Goal: Task Accomplishment & Management: Manage account settings

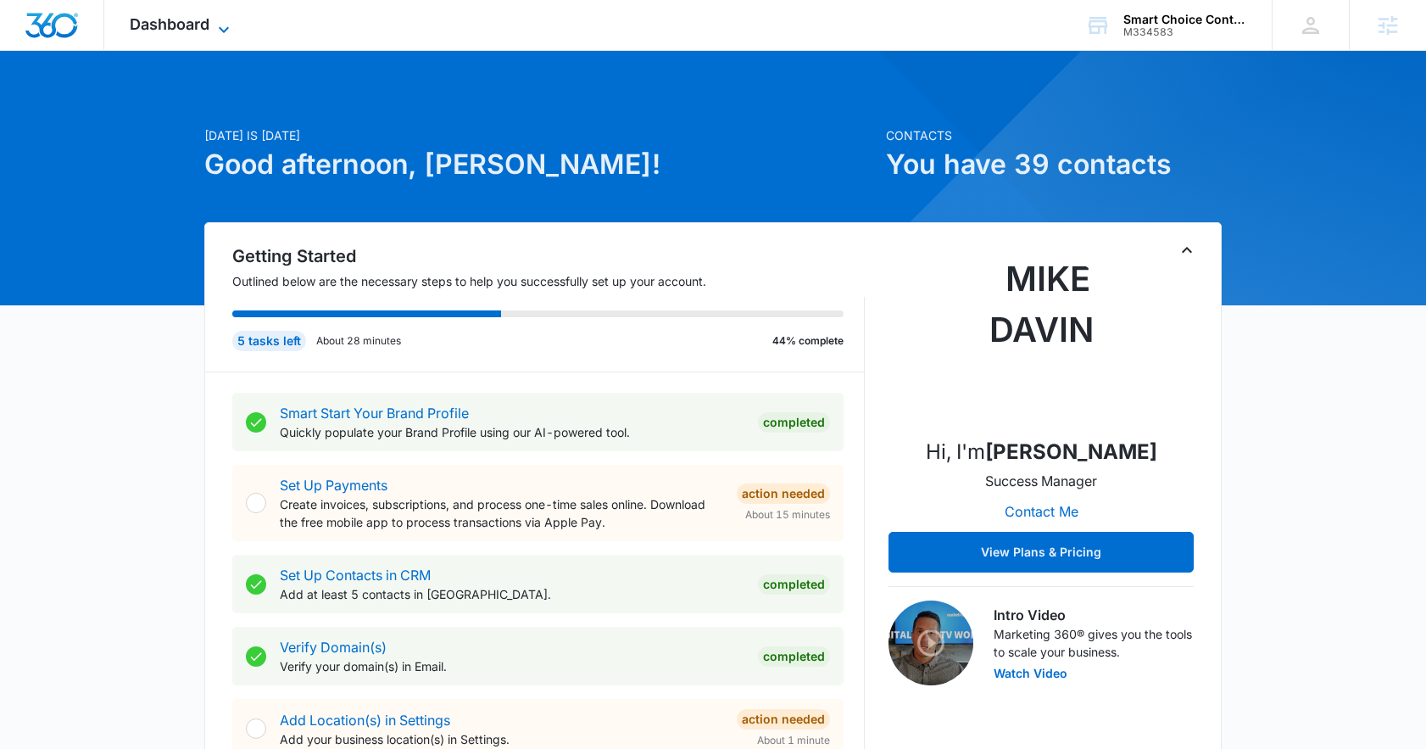
click at [228, 26] on icon at bounding box center [224, 29] width 20 height 20
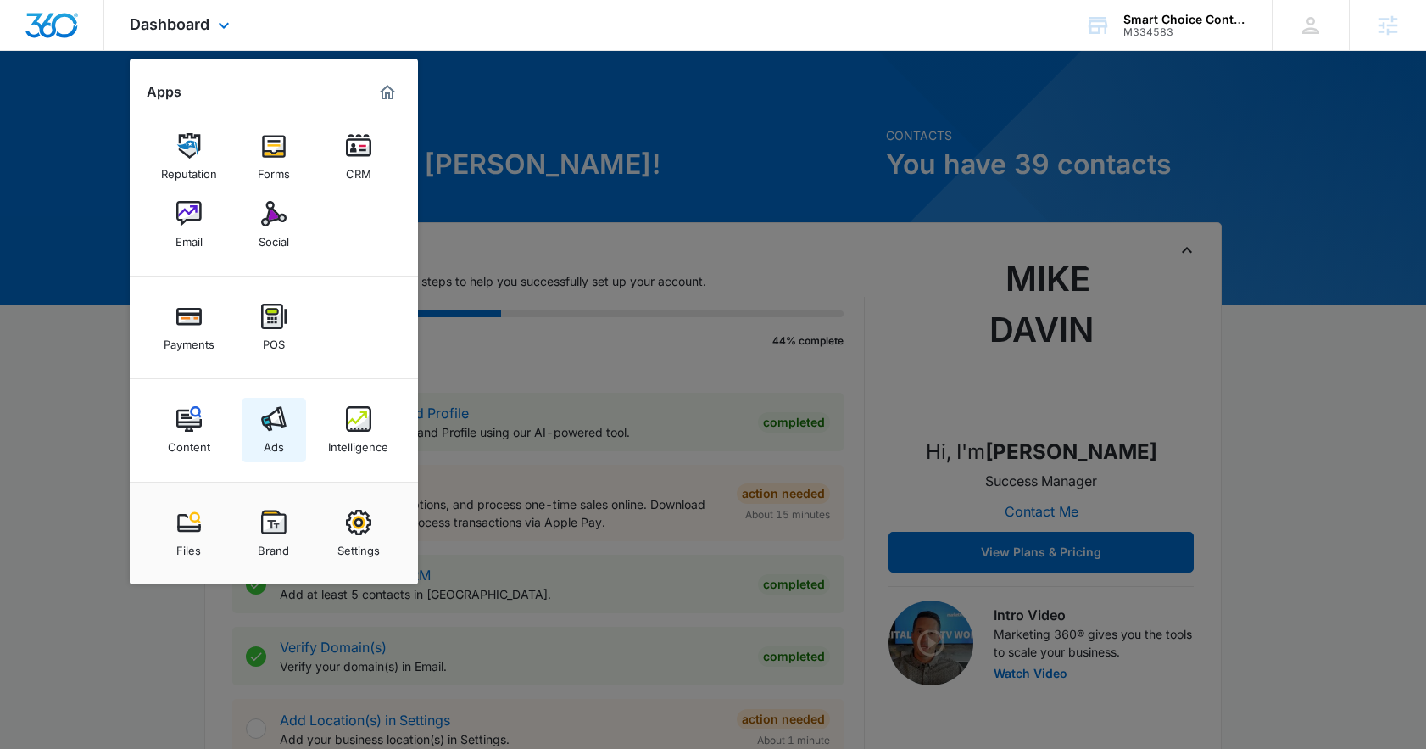
click at [281, 406] on img at bounding box center [273, 418] width 25 height 25
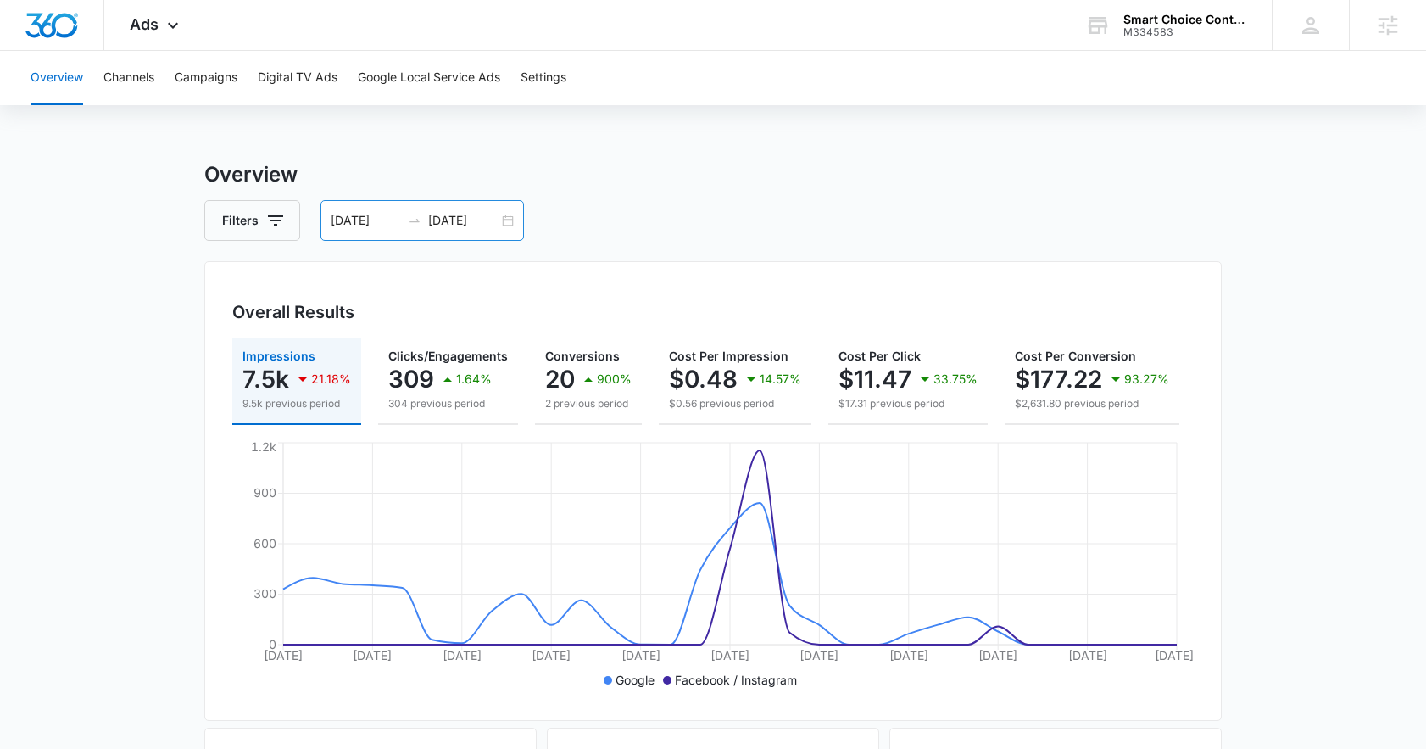
click at [436, 231] on div "09/15/2025 10/15/2025" at bounding box center [421, 220] width 203 height 41
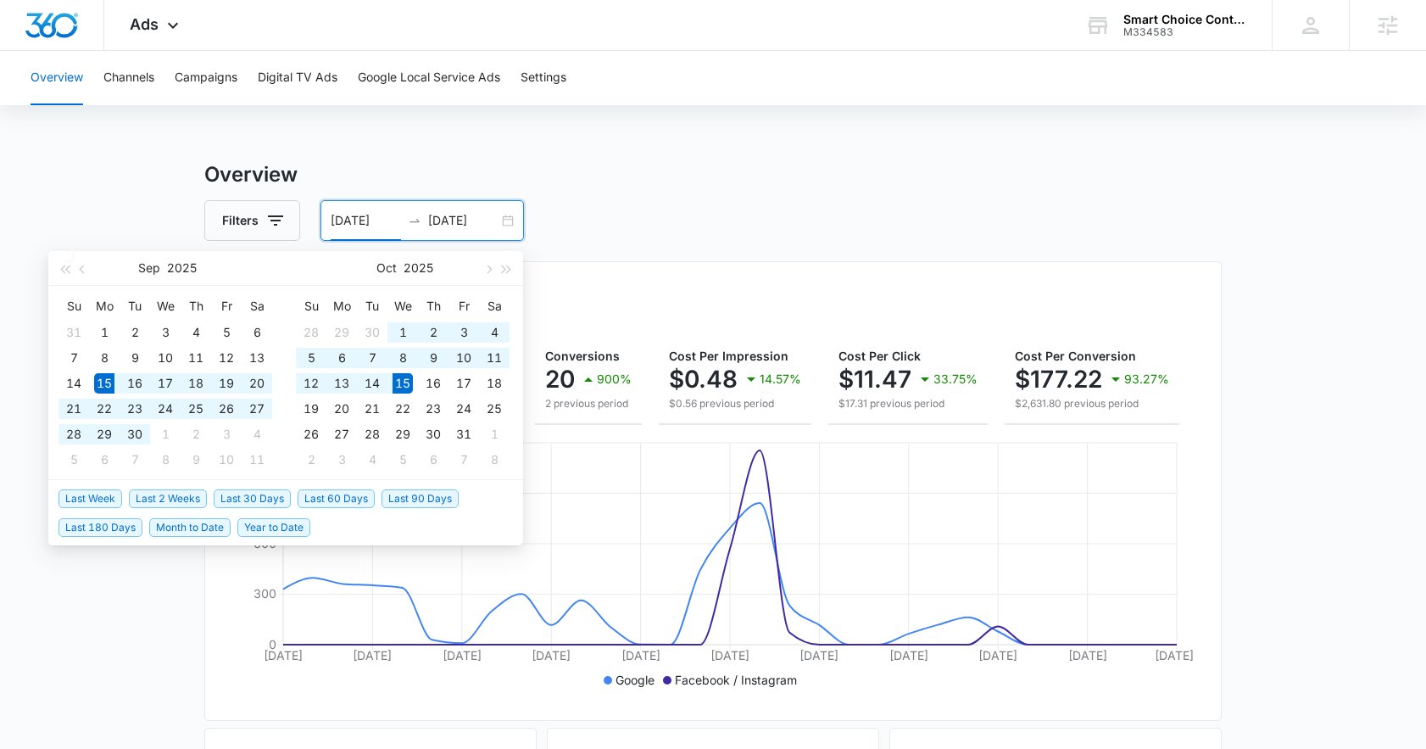
click at [748, 230] on div "Filters 09/15/2025 10/15/2025" at bounding box center [712, 220] width 1017 height 41
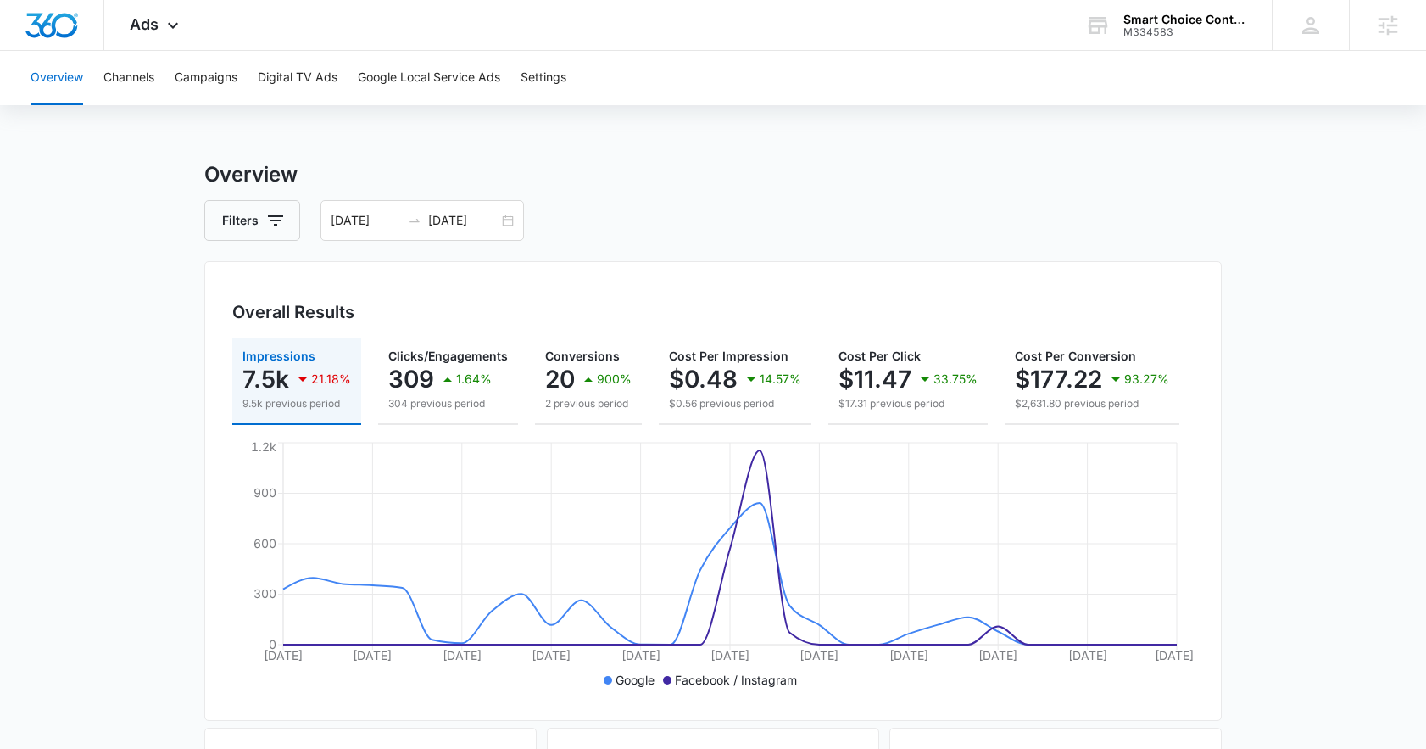
scroll to position [3, 0]
click at [201, 92] on button "Campaigns" at bounding box center [206, 78] width 63 height 54
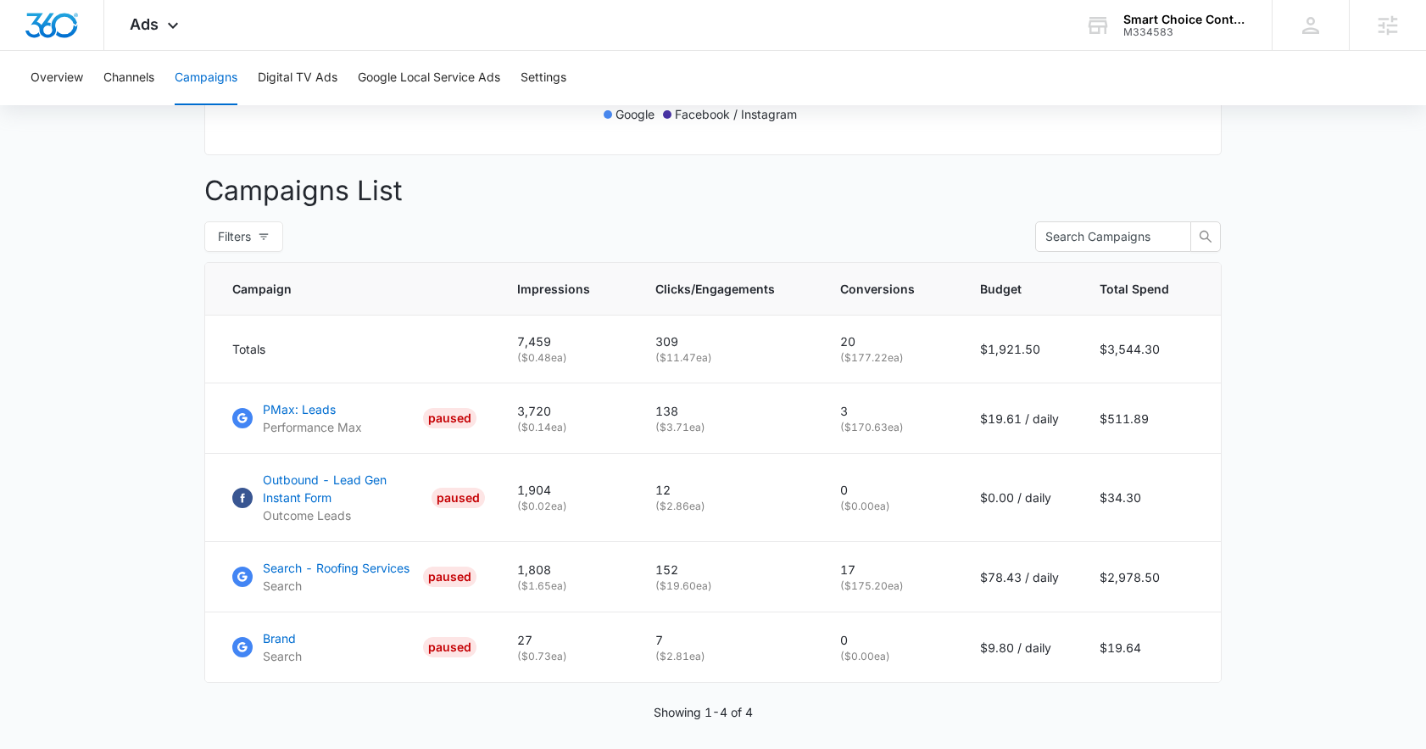
scroll to position [632, 0]
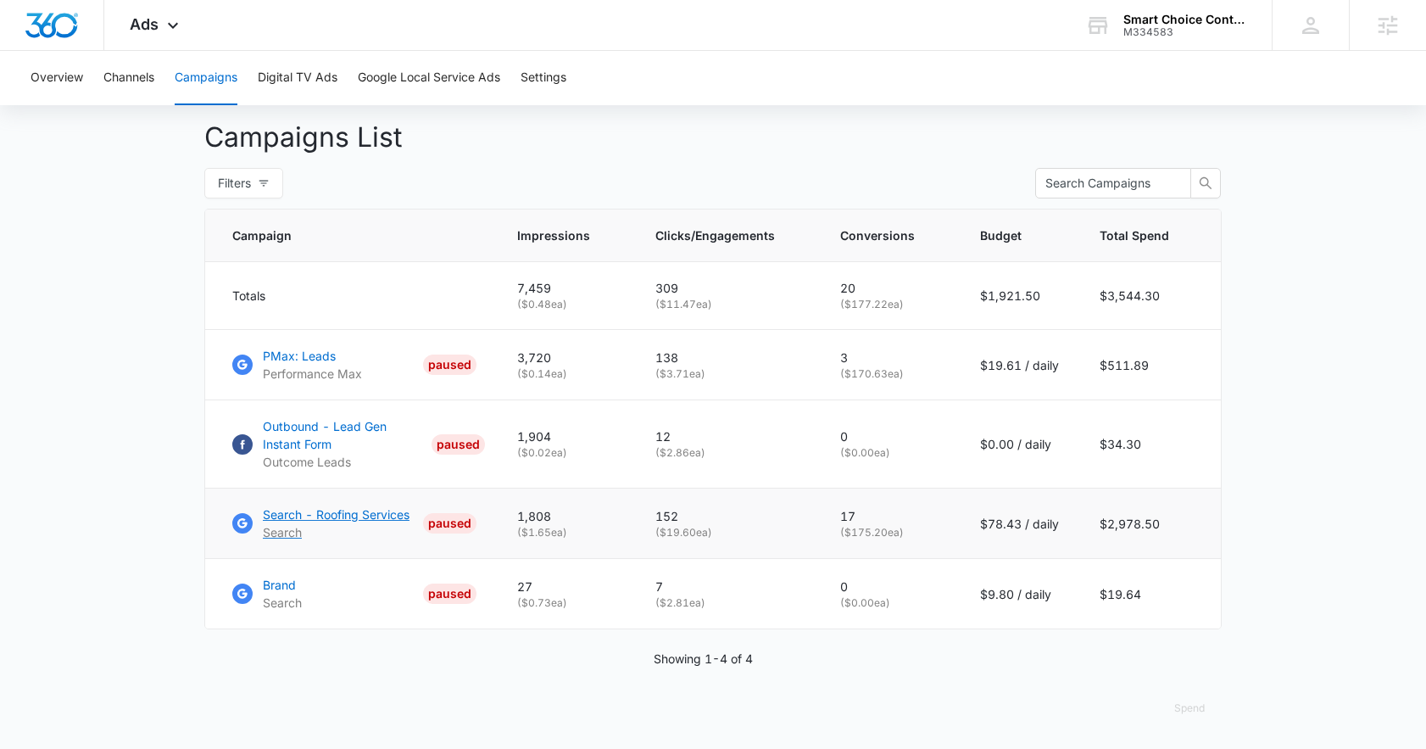
click at [327, 510] on p "Search - Roofing Services" at bounding box center [336, 514] width 147 height 18
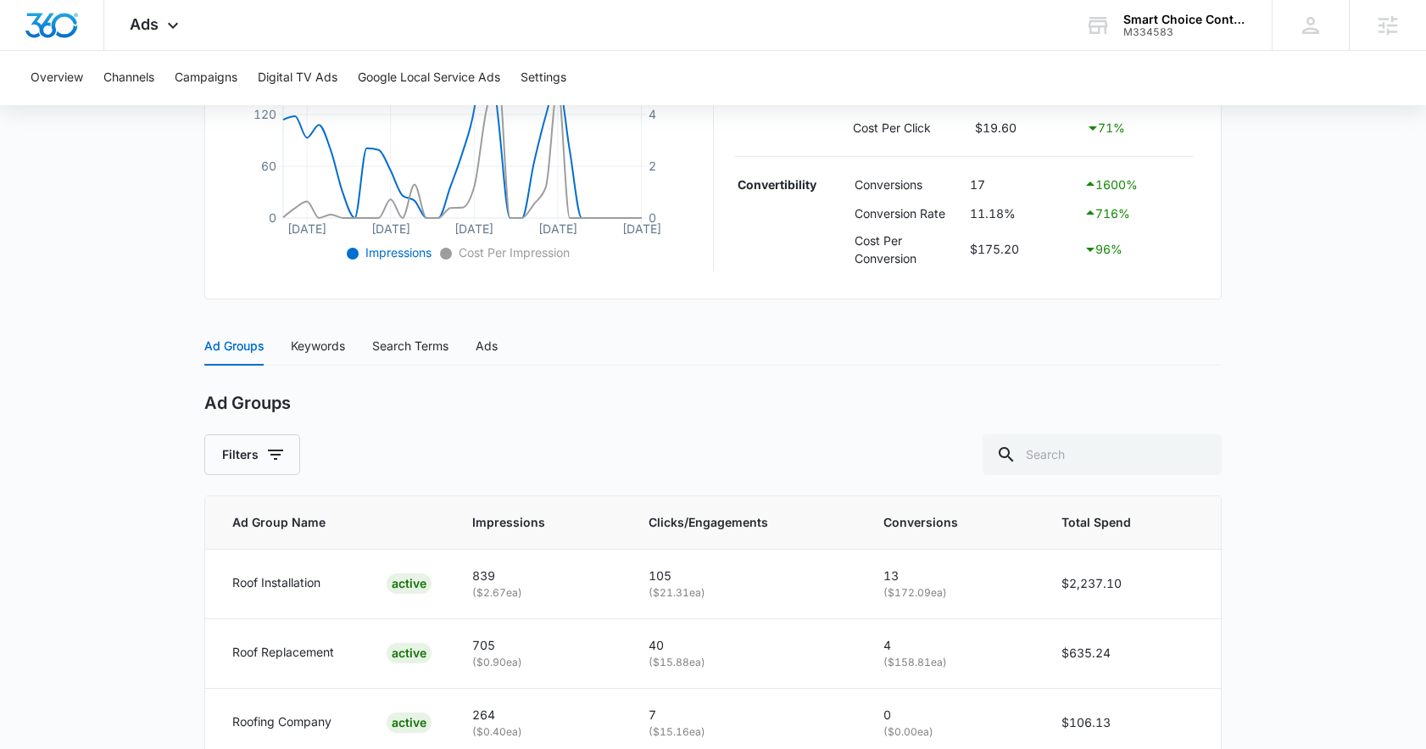
scroll to position [485, 0]
click at [408, 355] on div "Search Terms" at bounding box center [410, 345] width 76 height 39
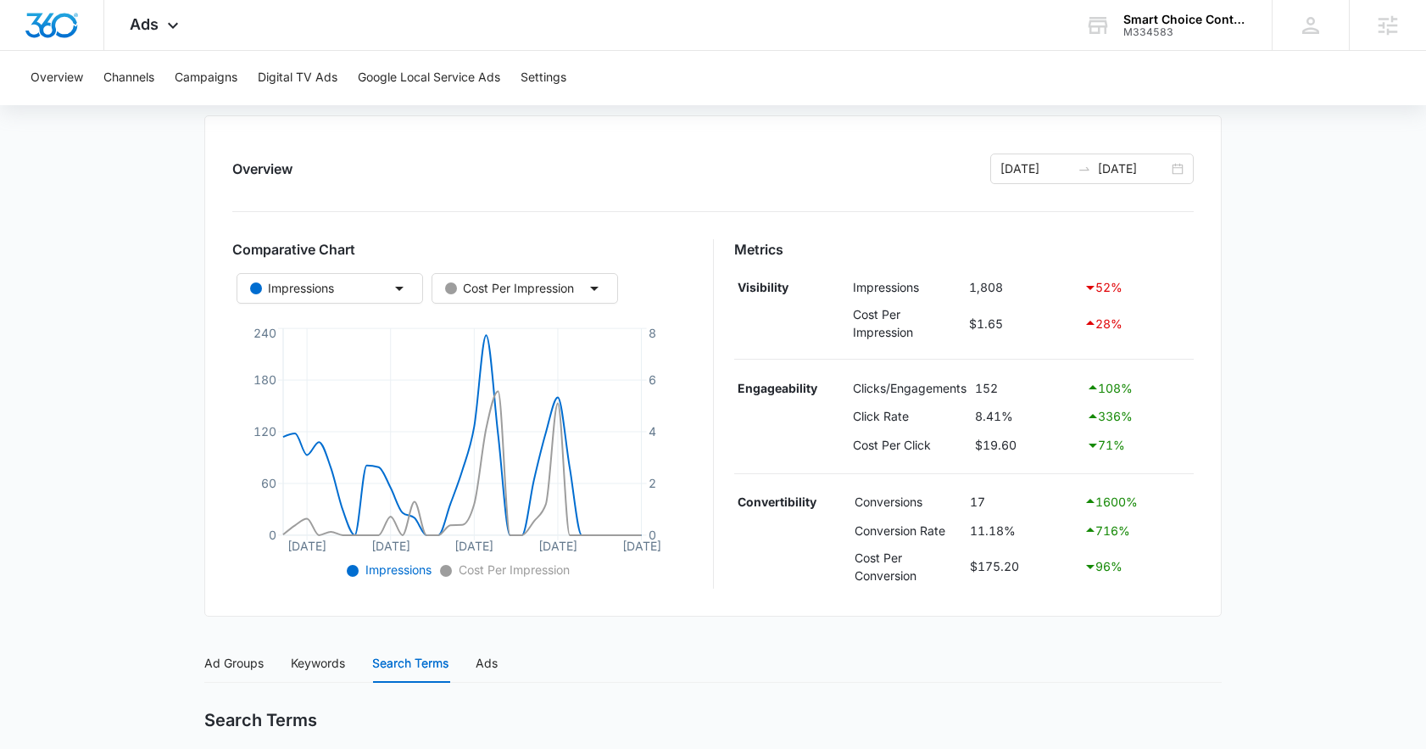
scroll to position [0, 0]
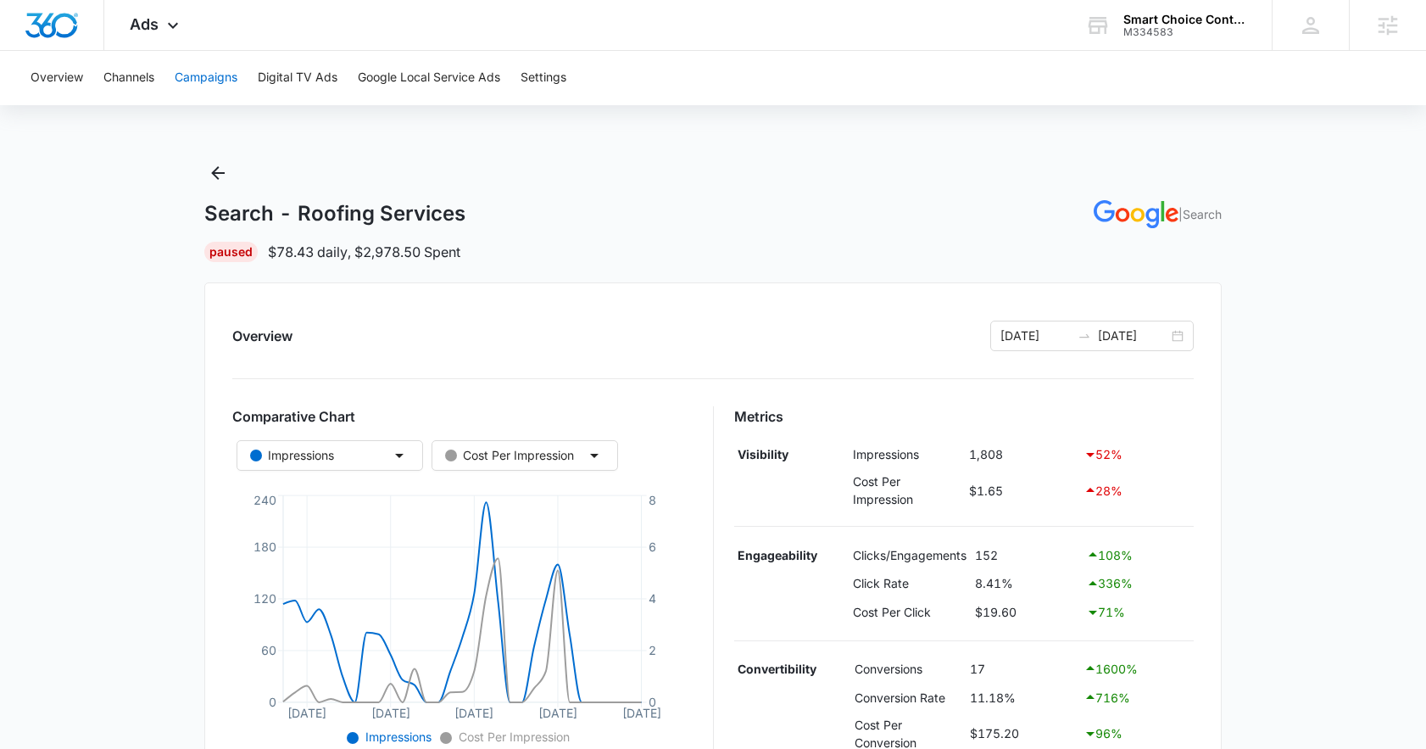
click at [207, 87] on button "Campaigns" at bounding box center [206, 78] width 63 height 54
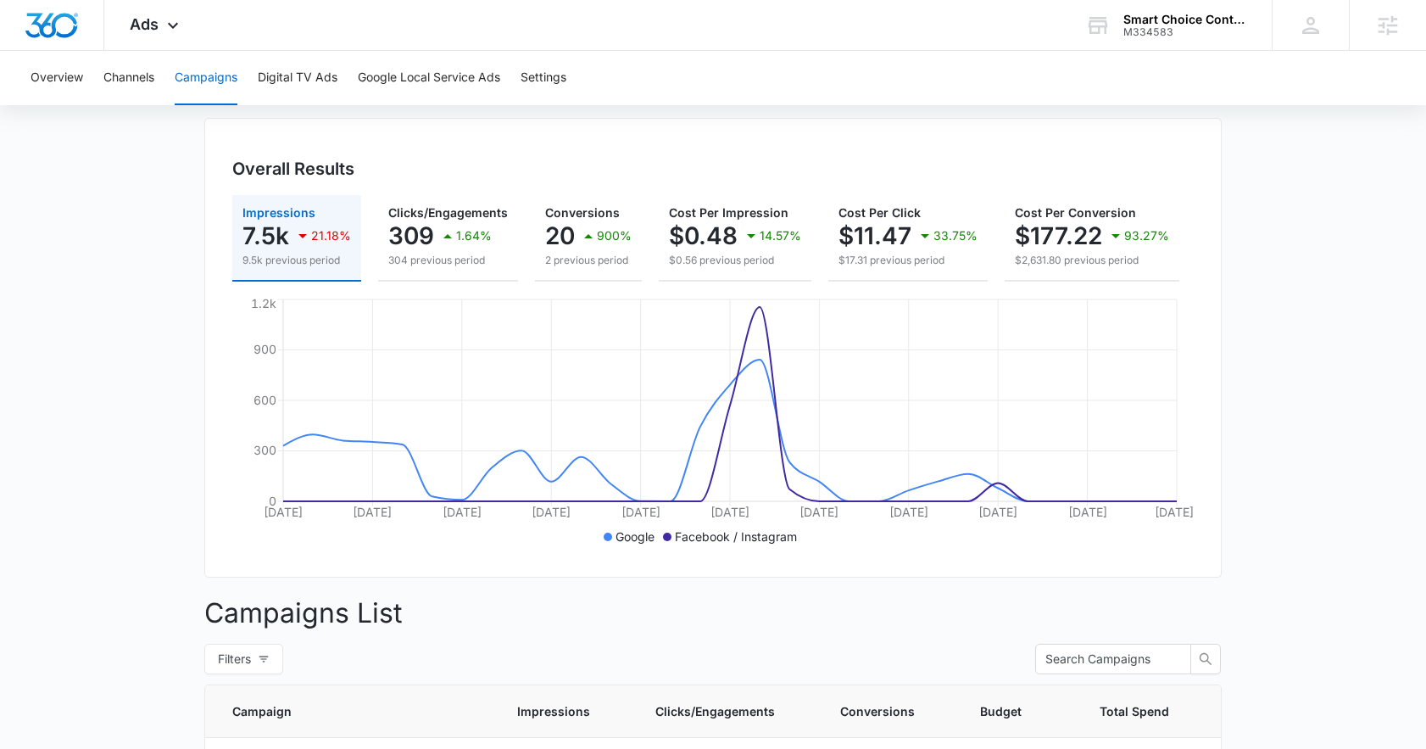
scroll to position [330, 0]
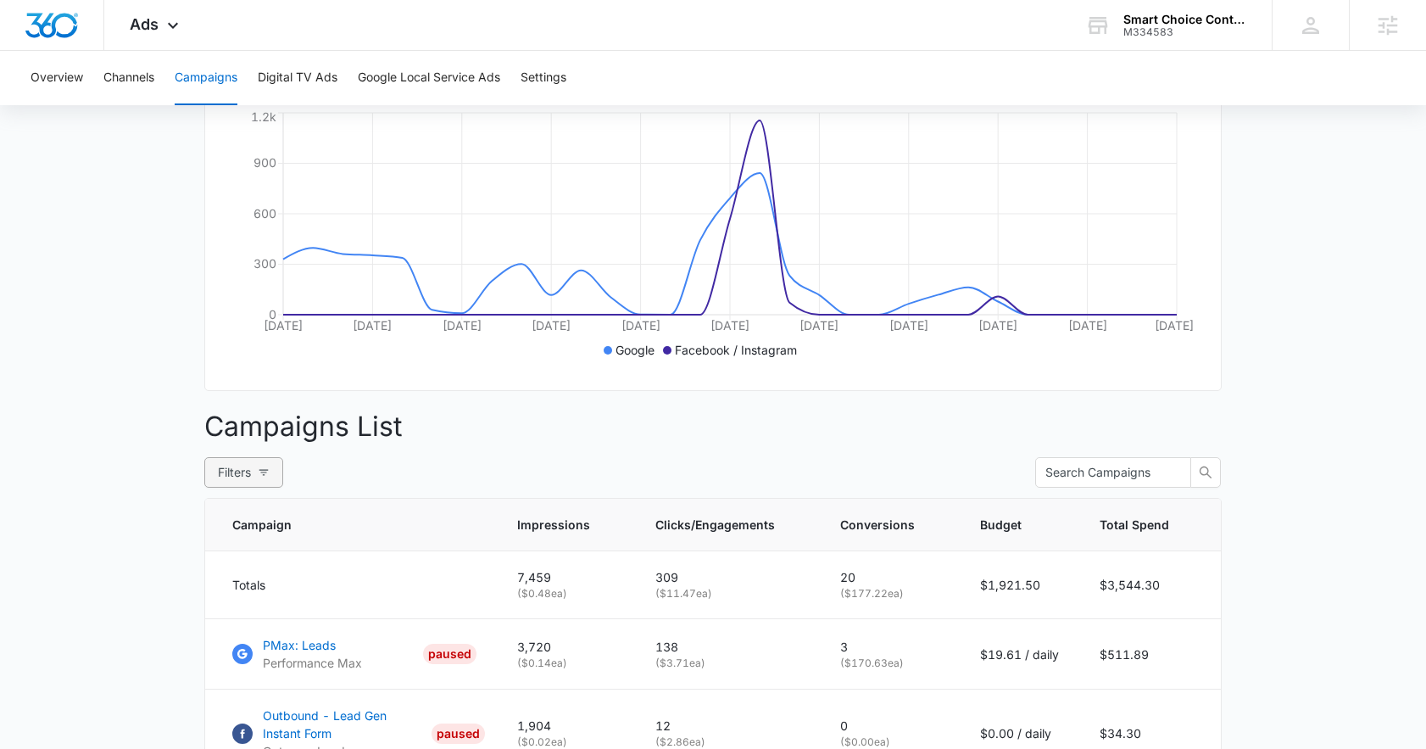
click at [281, 482] on button "Filters" at bounding box center [243, 472] width 79 height 31
click at [370, 431] on p "Campaigns List" at bounding box center [712, 426] width 1017 height 41
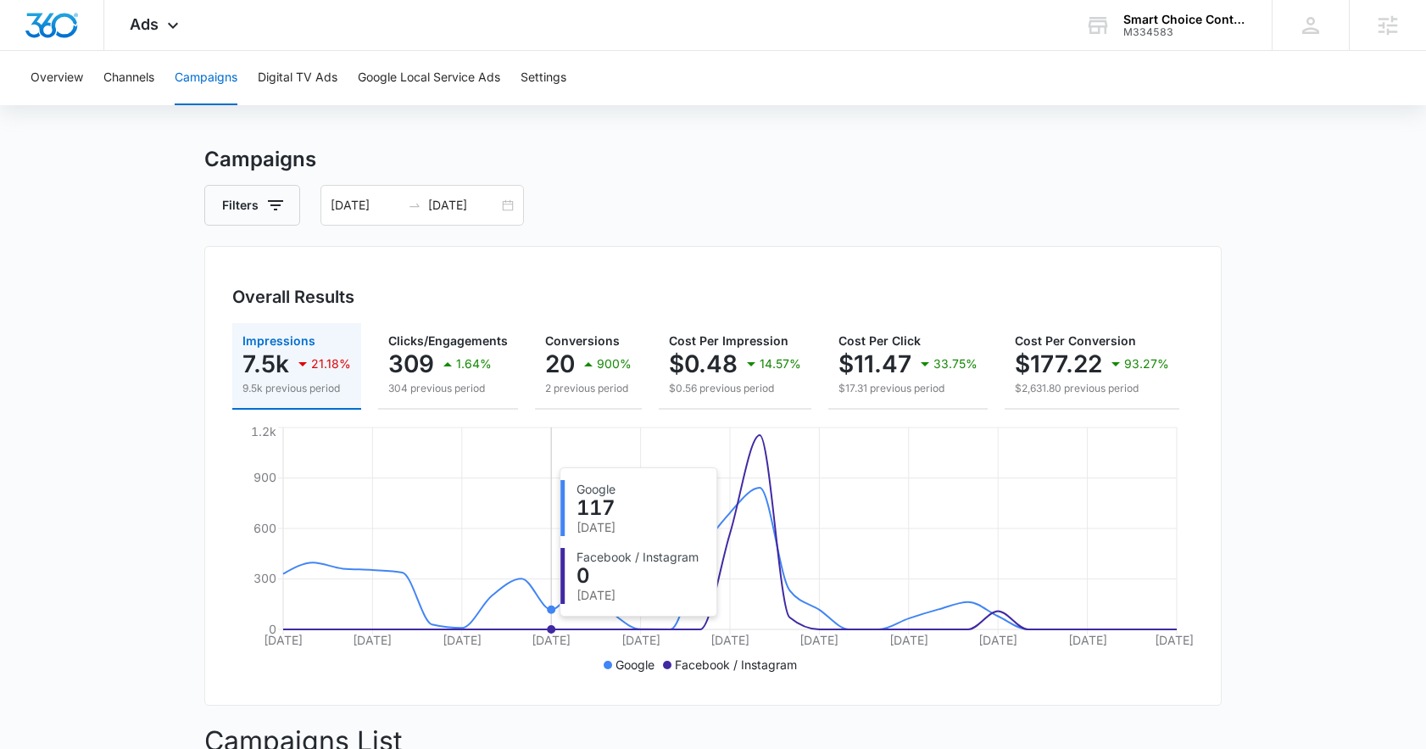
scroll to position [0, 0]
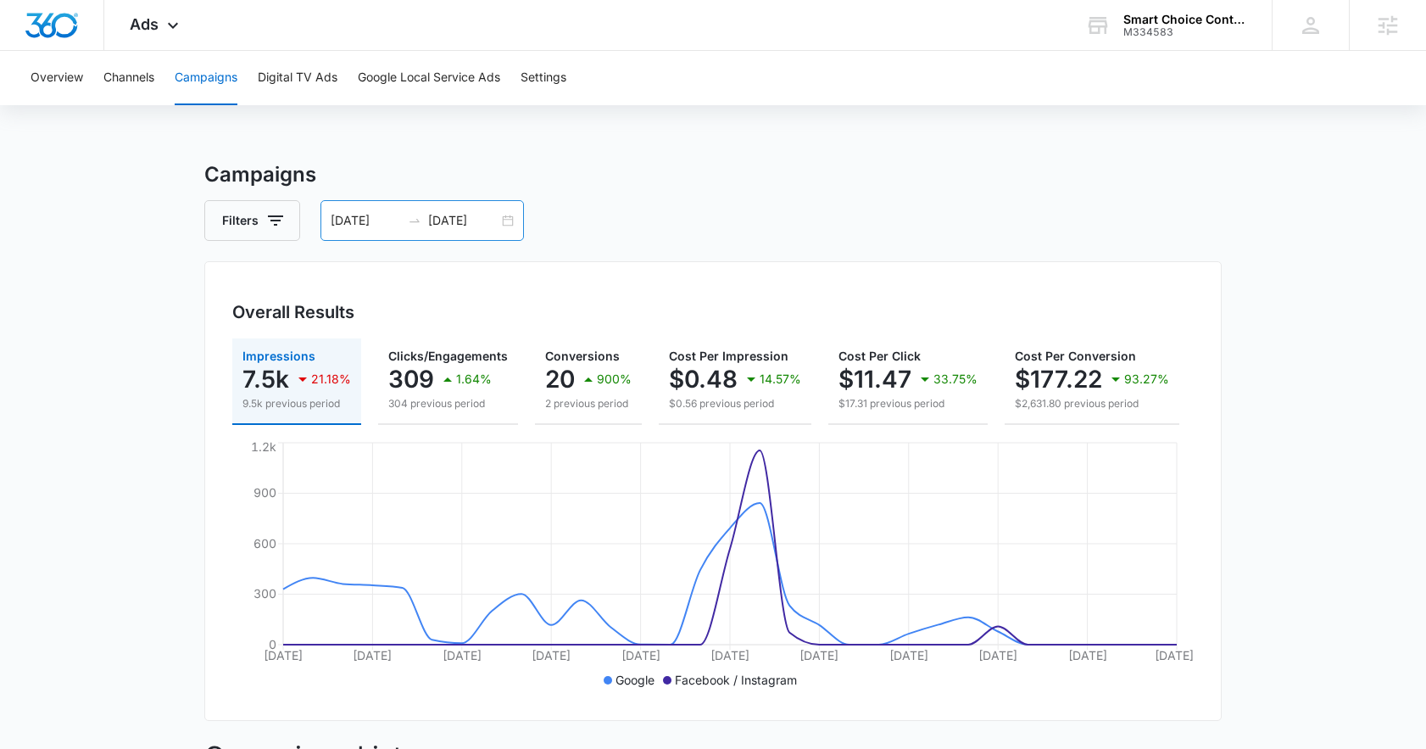
click at [428, 223] on input "[DATE]" at bounding box center [463, 220] width 70 height 19
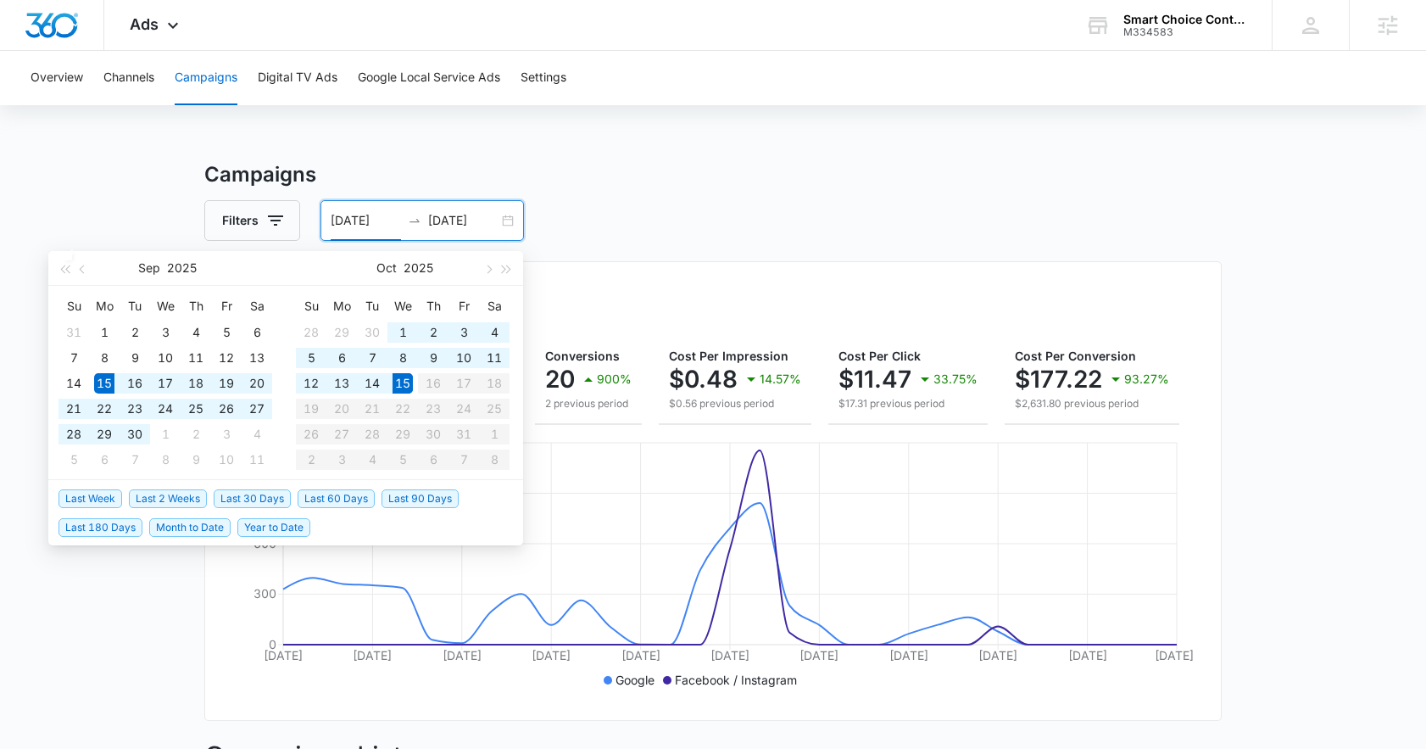
click at [339, 219] on input "09/15/2025" at bounding box center [366, 220] width 70 height 19
click at [343, 219] on input "09/15/2025" at bounding box center [366, 220] width 70 height 19
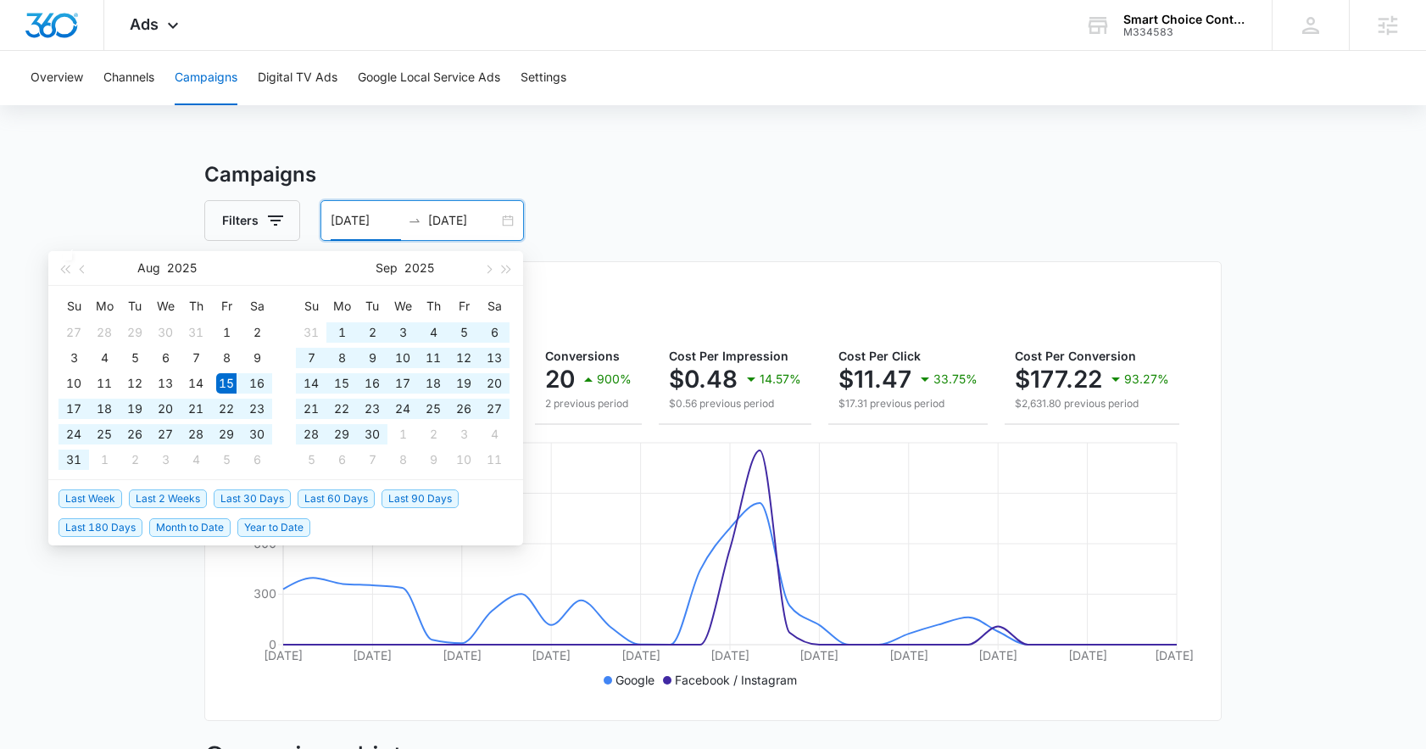
type input "08/15/2025"
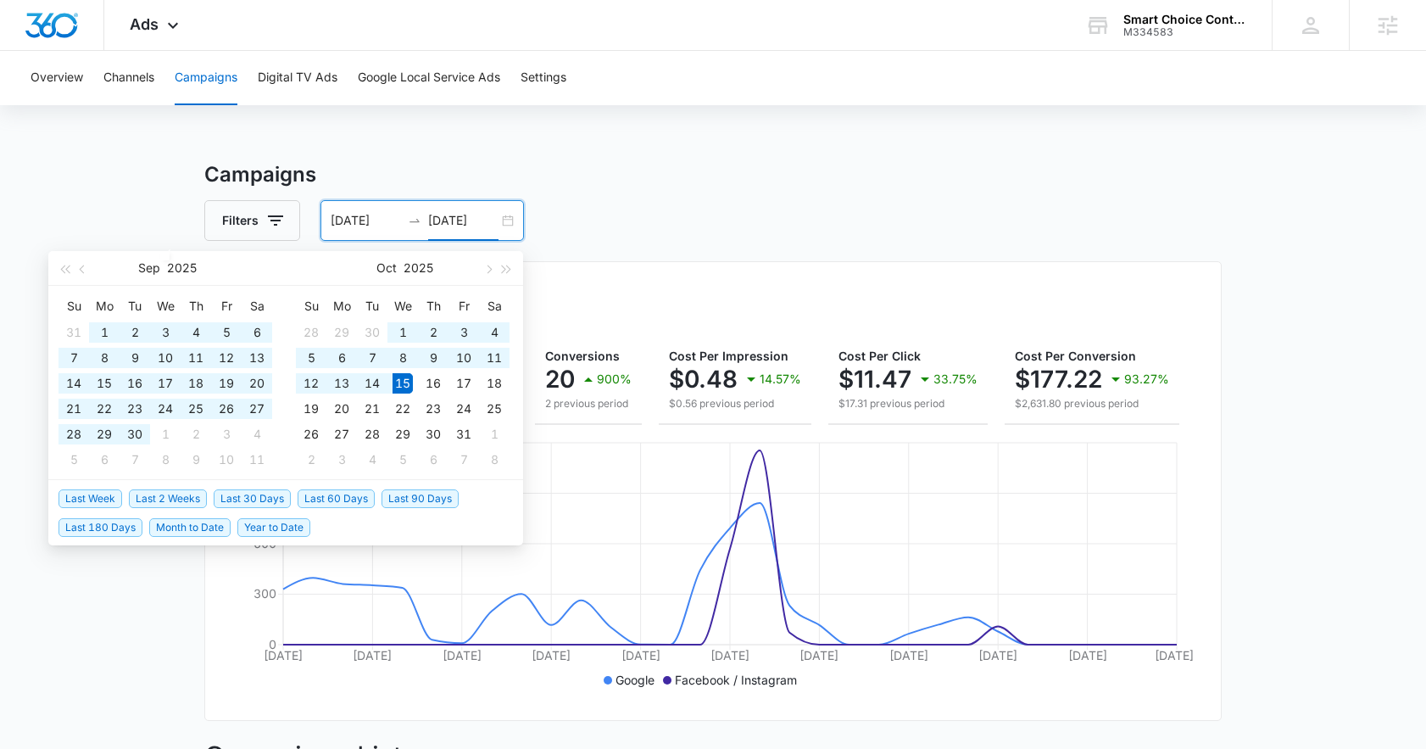
drag, startPoint x: 438, startPoint y: 217, endPoint x: 419, endPoint y: 219, distance: 19.6
click at [419, 219] on div "08/15/2025 10/15/2025" at bounding box center [421, 220] width 203 height 41
type input "[DATE]"
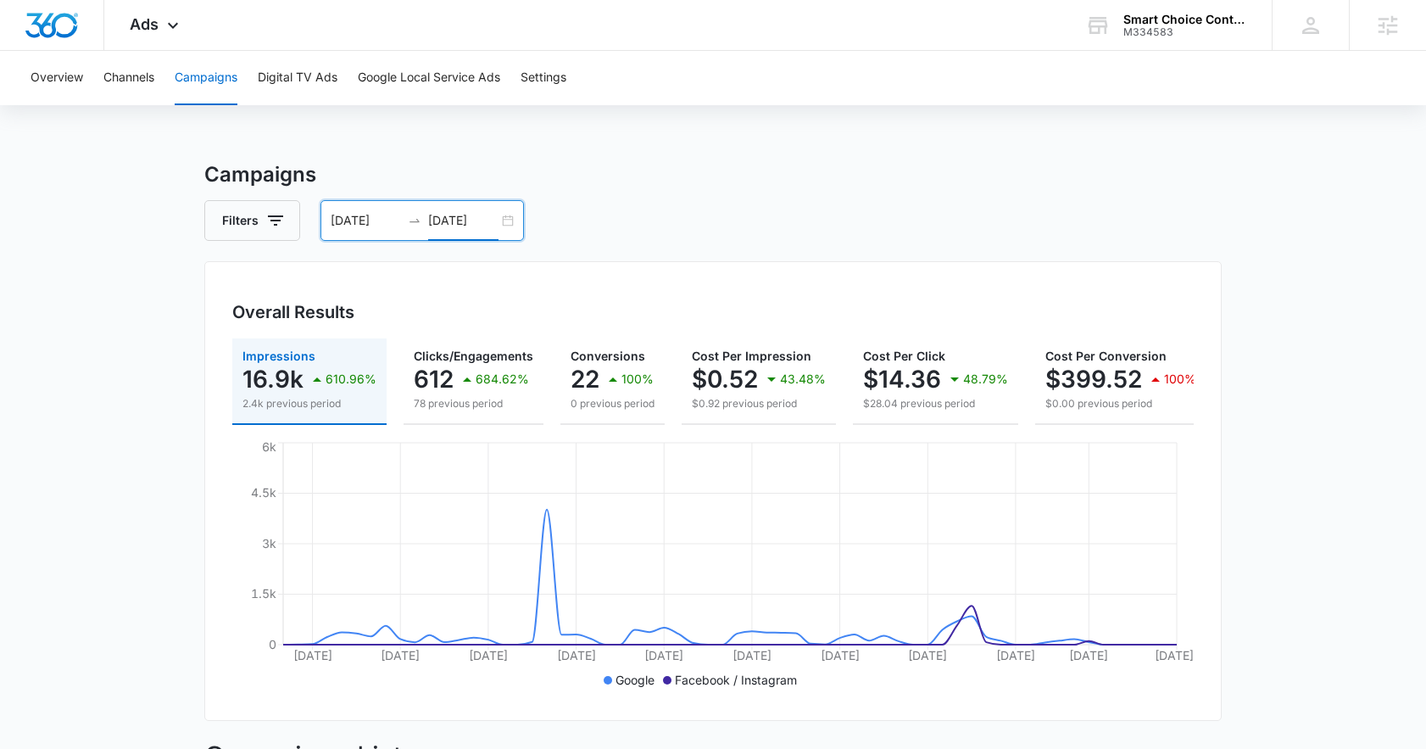
click at [339, 220] on input "08/15/2025" at bounding box center [366, 220] width 70 height 19
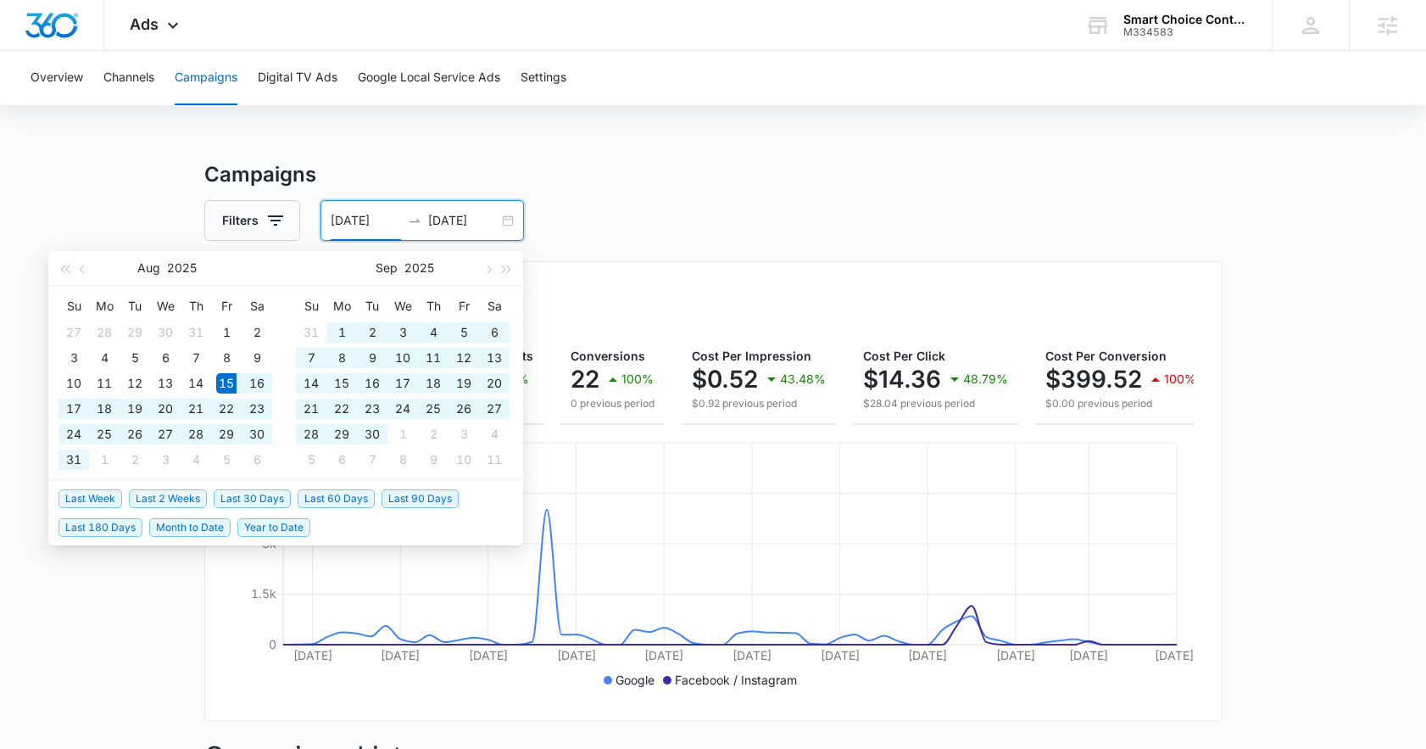
click at [337, 218] on input "08/15/2025" at bounding box center [366, 220] width 70 height 19
click at [342, 219] on input "08/15/2025" at bounding box center [366, 220] width 70 height 19
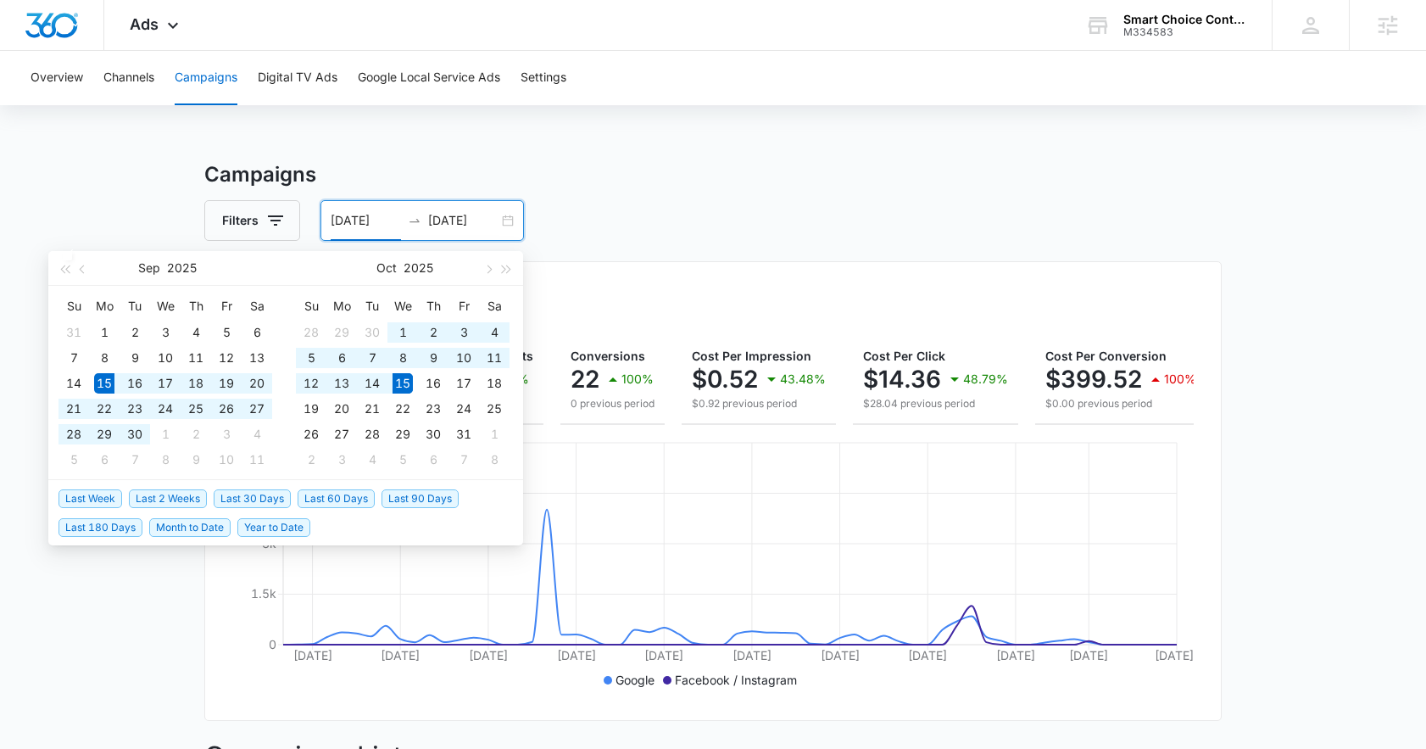
type input "09/15/2025"
click at [450, 223] on input "[DATE]" at bounding box center [463, 220] width 70 height 19
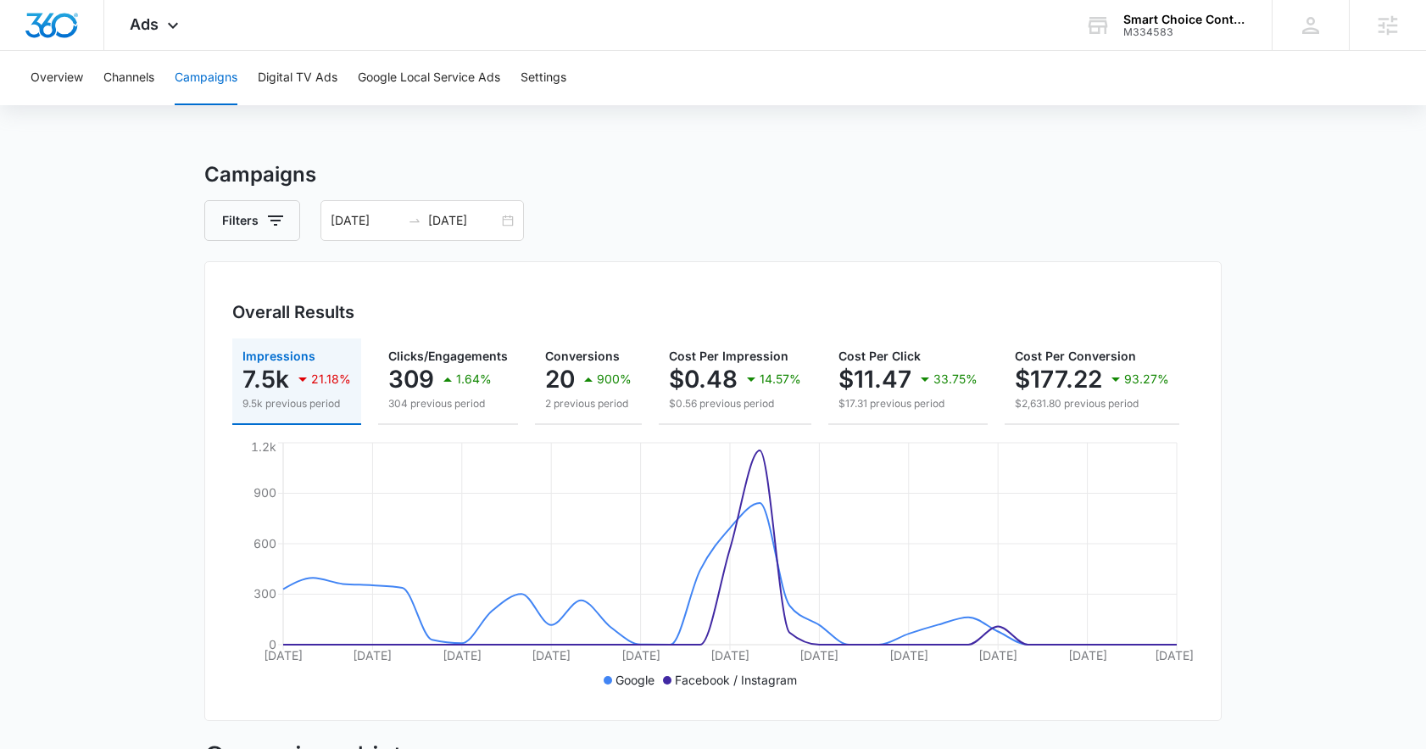
click at [754, 175] on h3 "Campaigns" at bounding box center [712, 174] width 1017 height 31
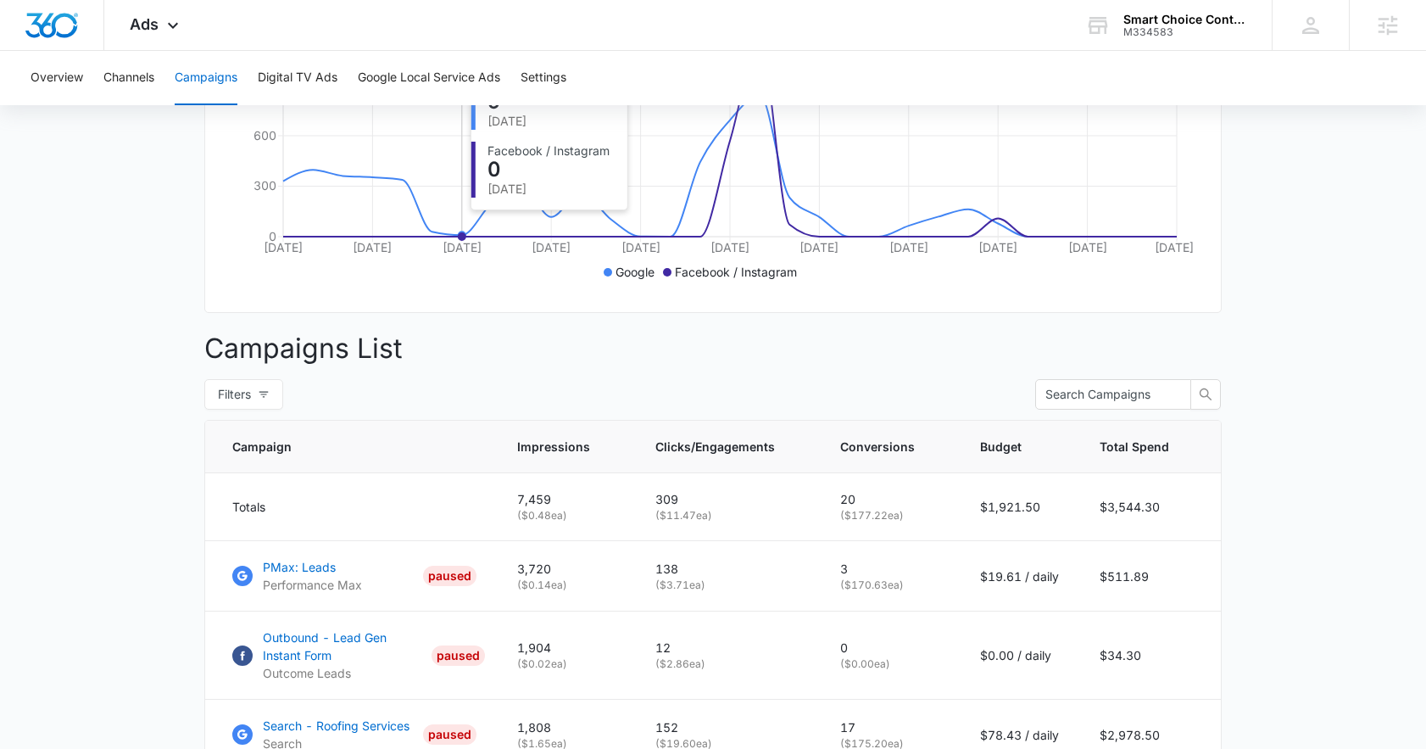
scroll to position [632, 0]
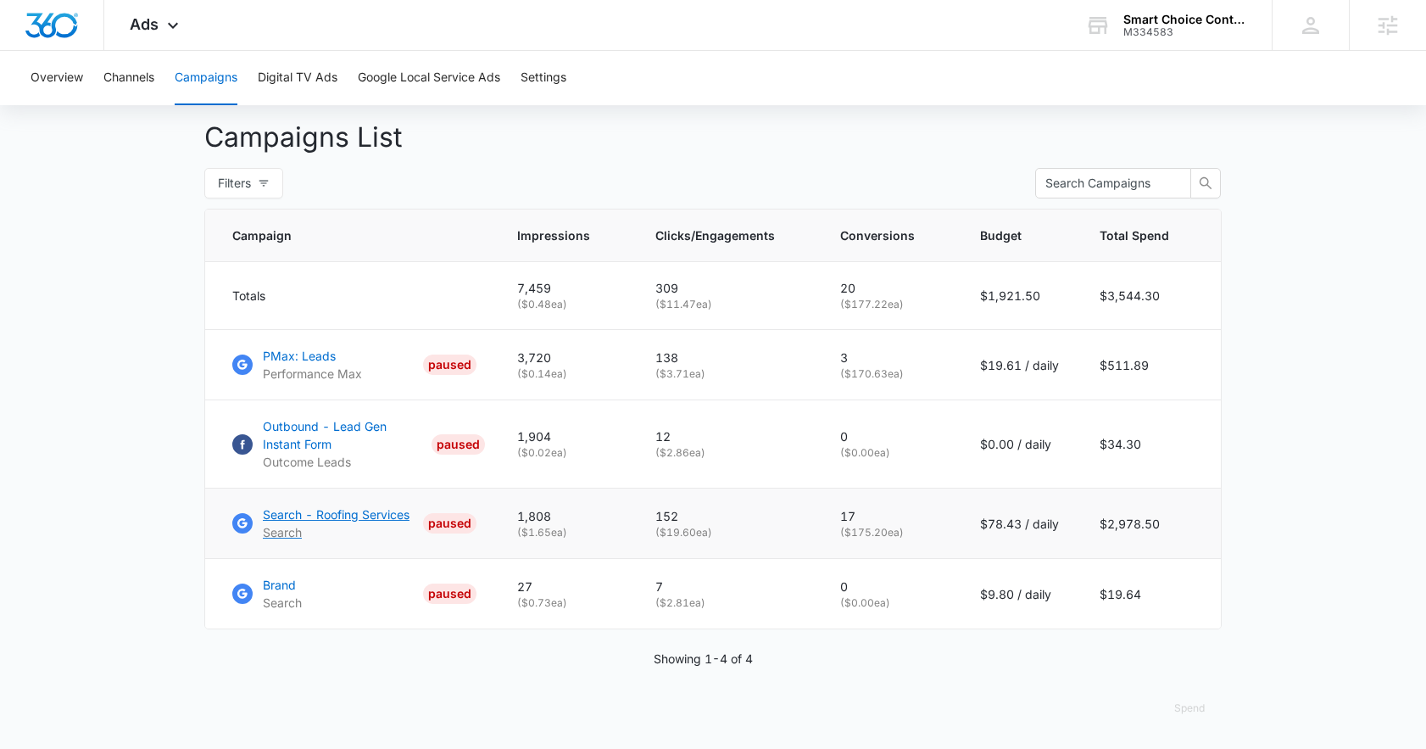
click at [372, 518] on p "Search - Roofing Services" at bounding box center [336, 514] width 147 height 18
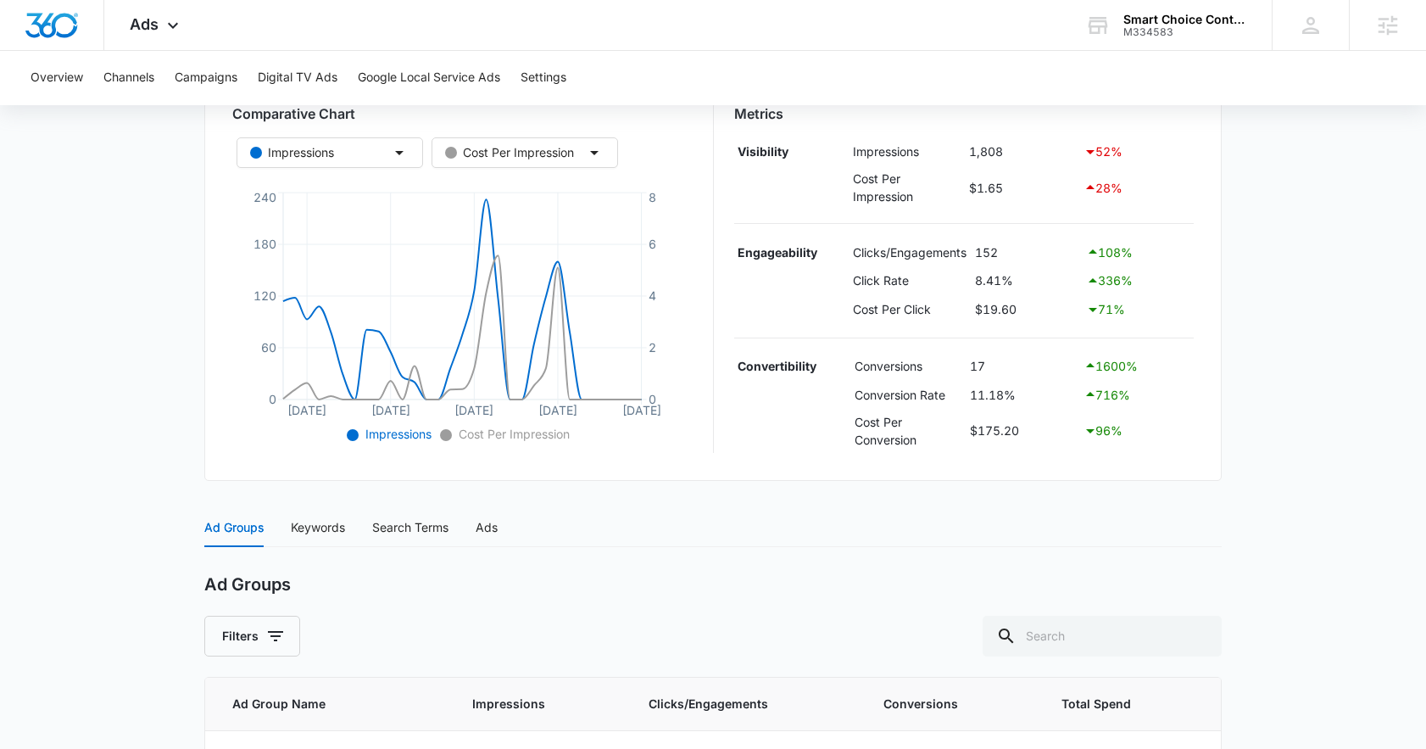
scroll to position [697, 0]
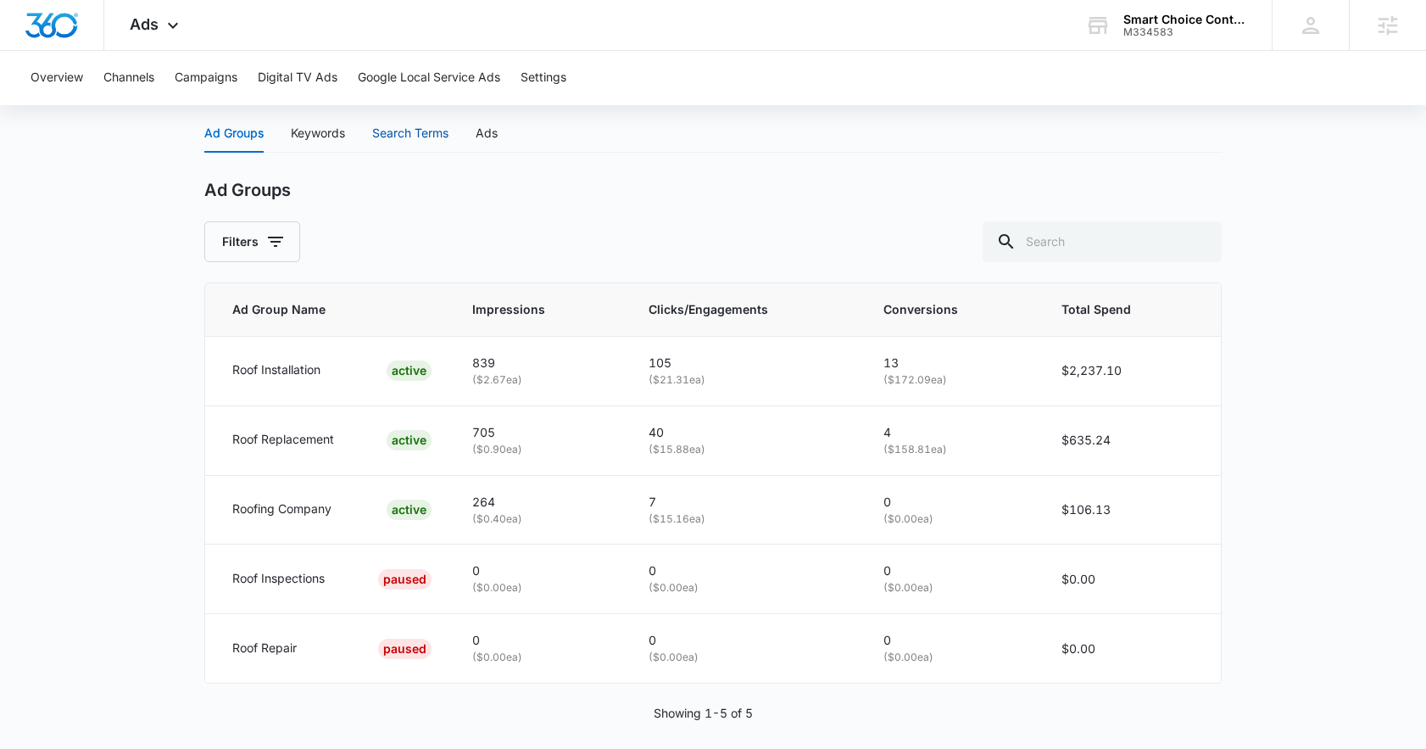
click at [398, 140] on div "Search Terms" at bounding box center [410, 133] width 76 height 19
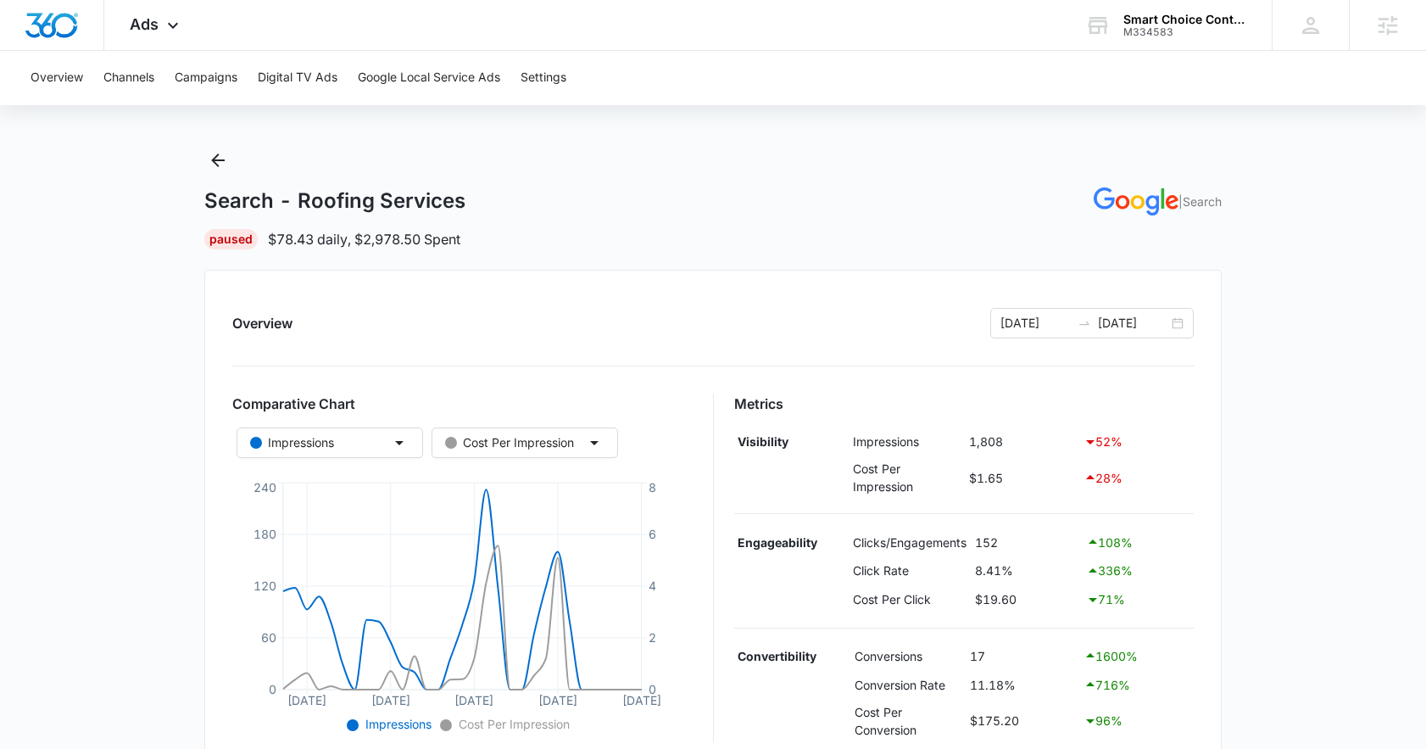
scroll to position [0, 0]
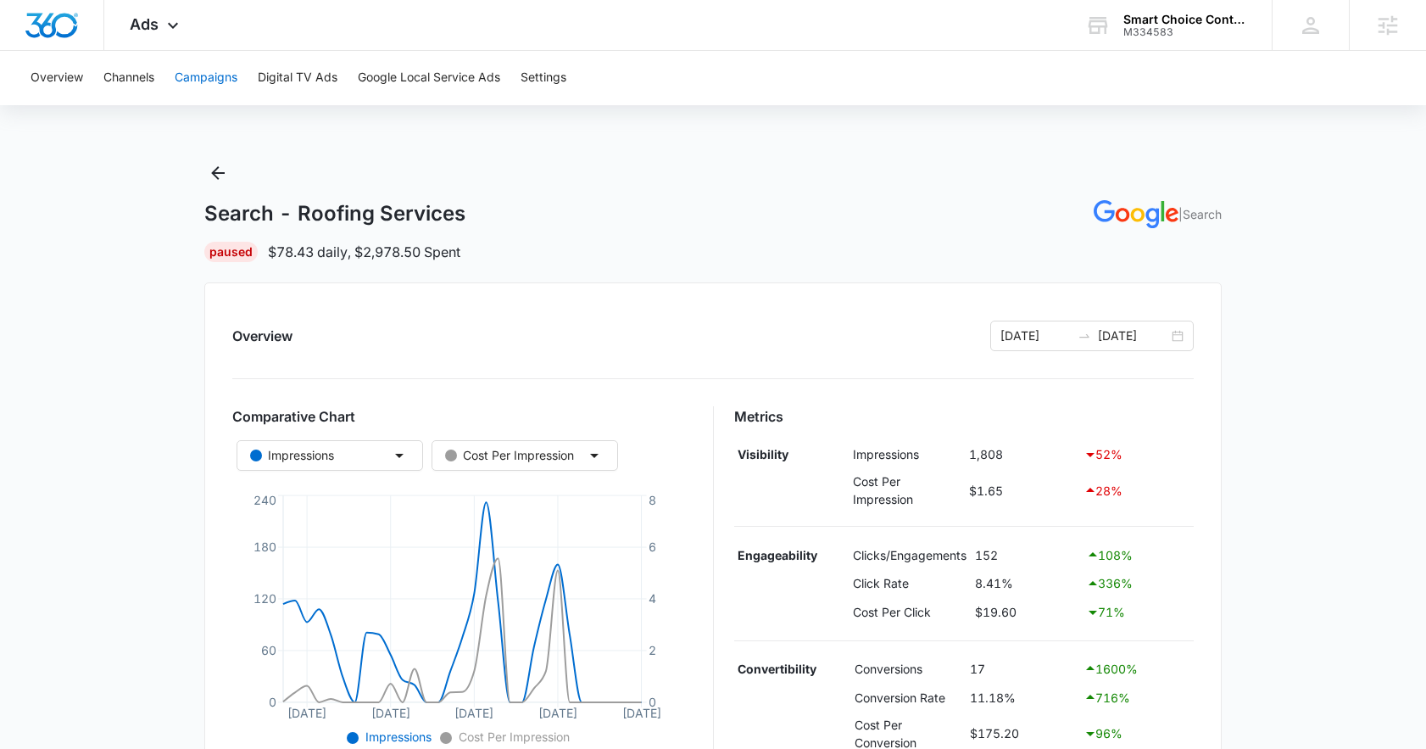
click at [179, 74] on button "Campaigns" at bounding box center [206, 78] width 63 height 54
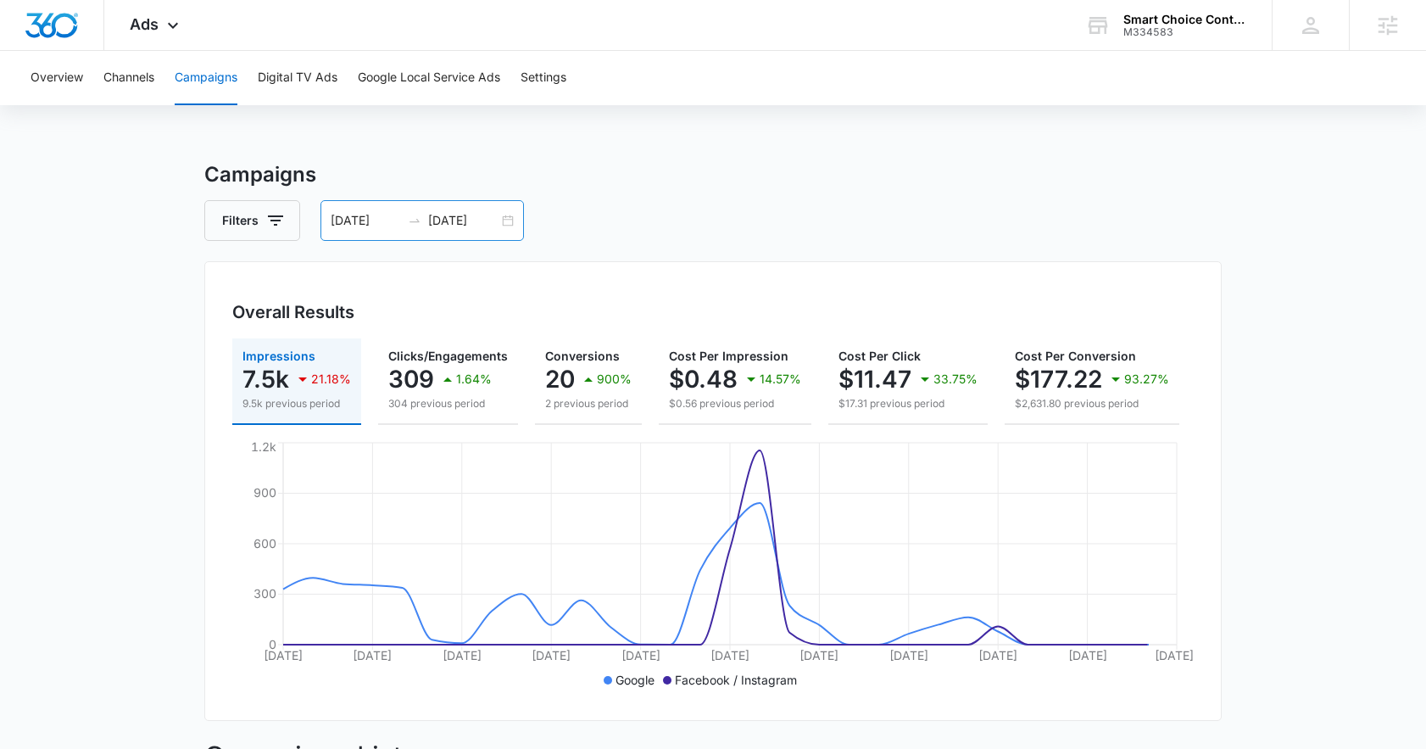
click at [371, 219] on input "09/15/2025" at bounding box center [366, 220] width 70 height 19
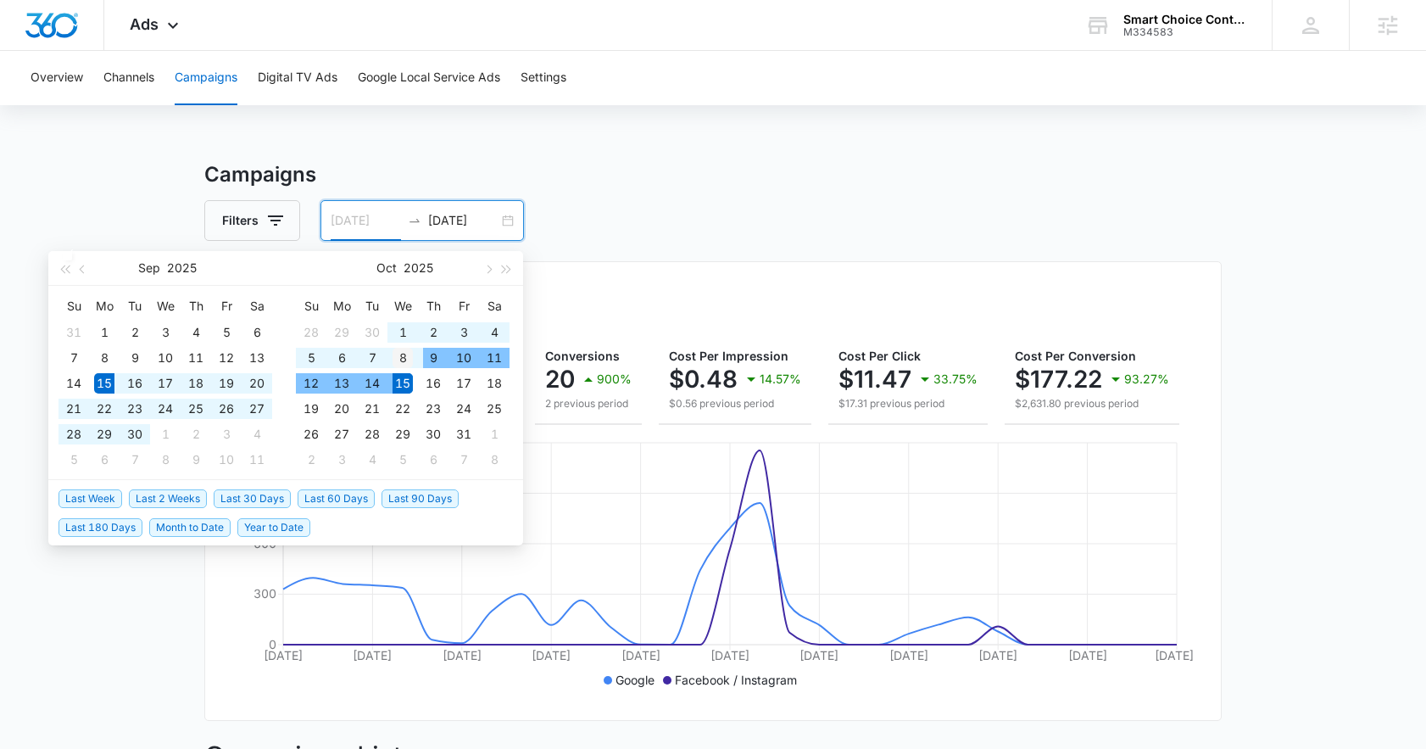
type input "[DATE]"
click at [402, 359] on div "8" at bounding box center [402, 358] width 20 height 20
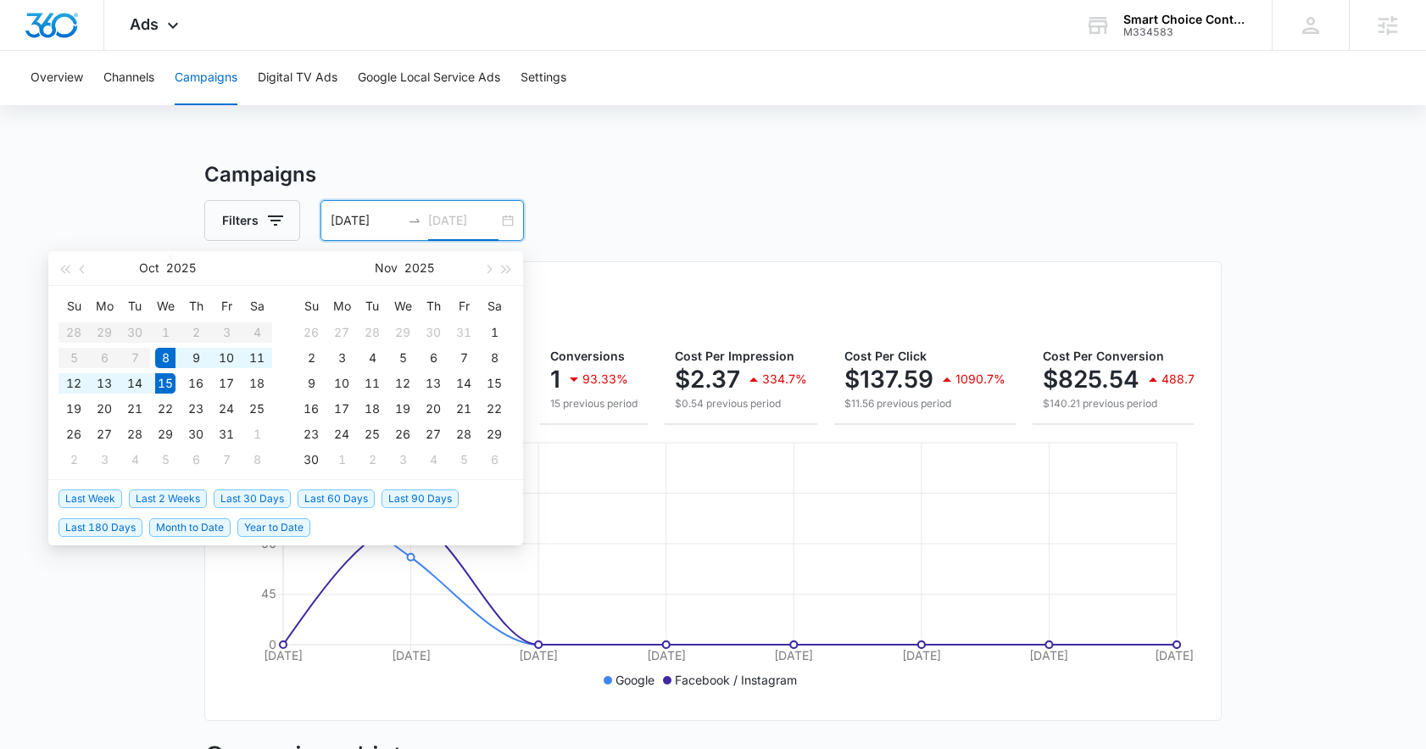
click at [158, 353] on div "8" at bounding box center [165, 358] width 20 height 20
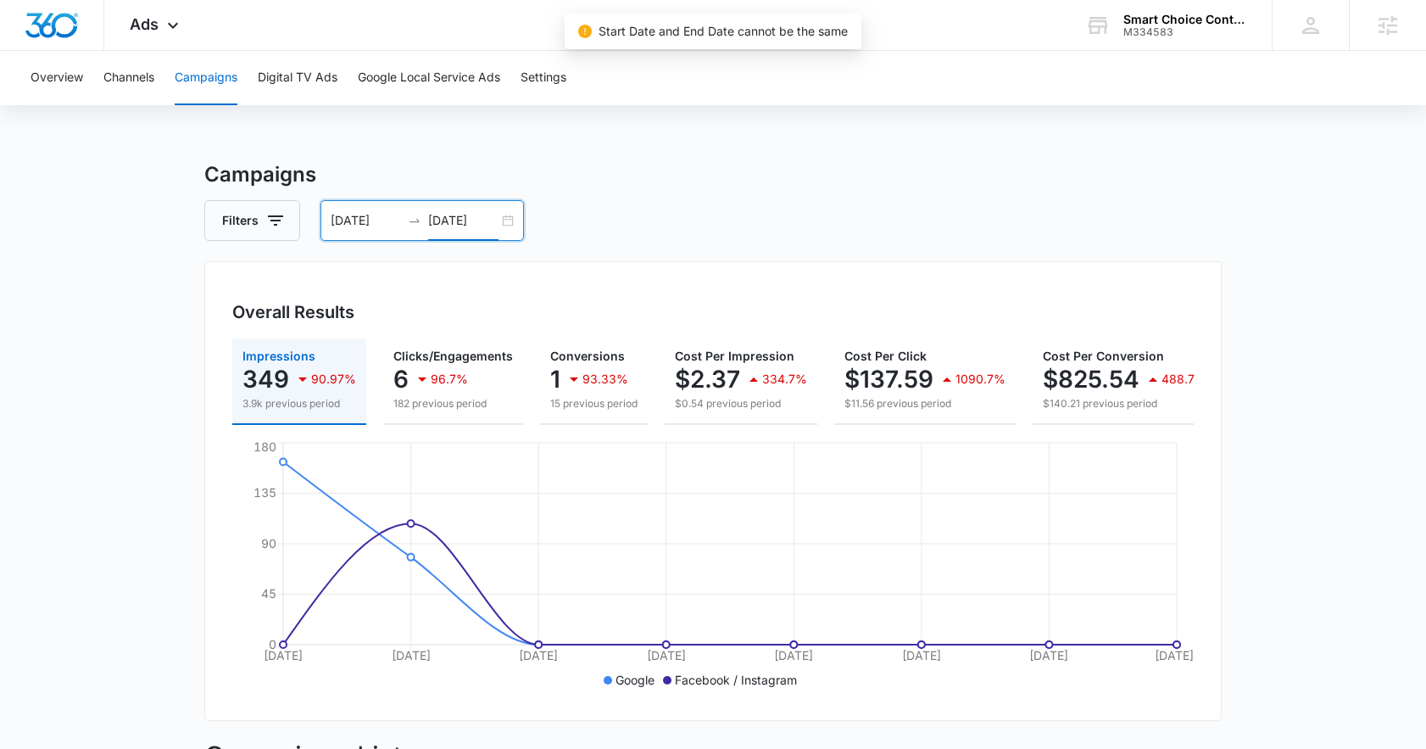
click at [470, 218] on input "[DATE]" at bounding box center [463, 220] width 70 height 19
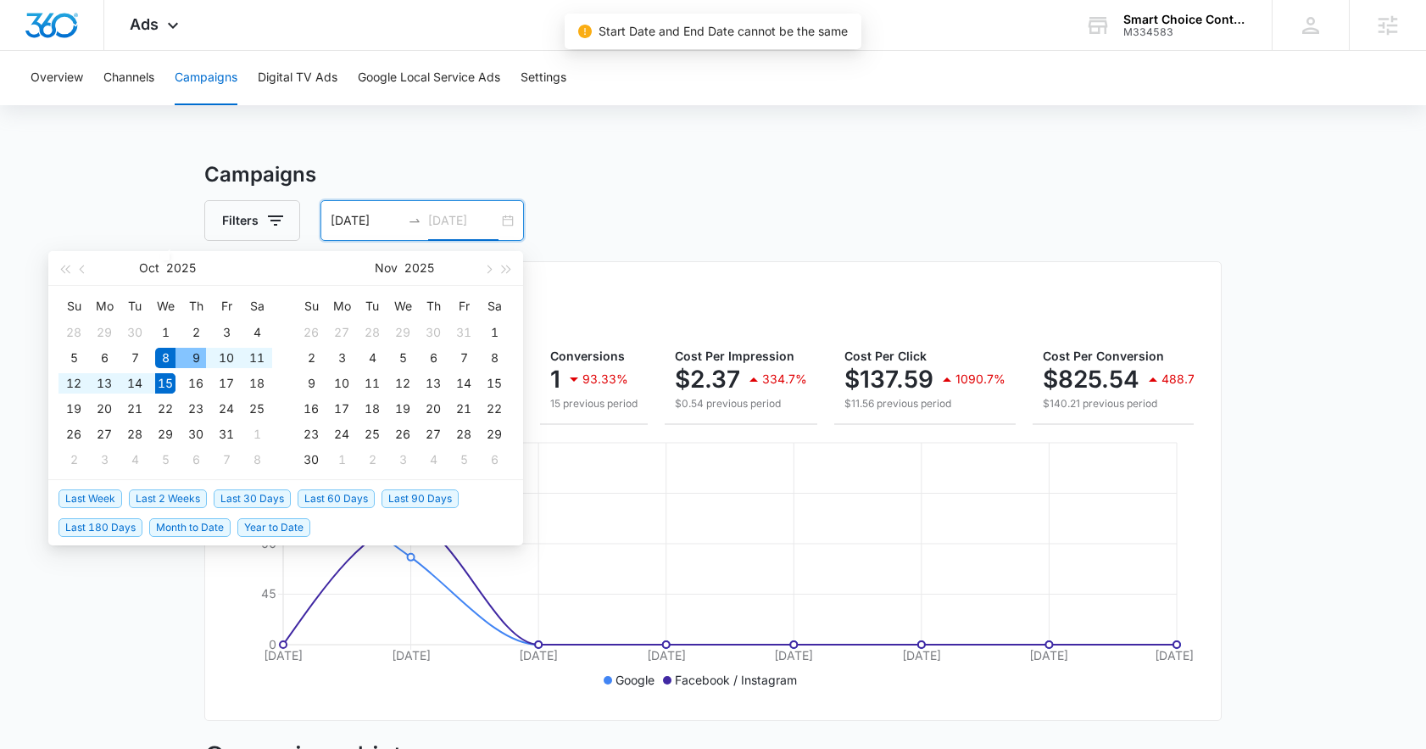
type input "[DATE]"
click at [159, 355] on div "8" at bounding box center [165, 358] width 20 height 20
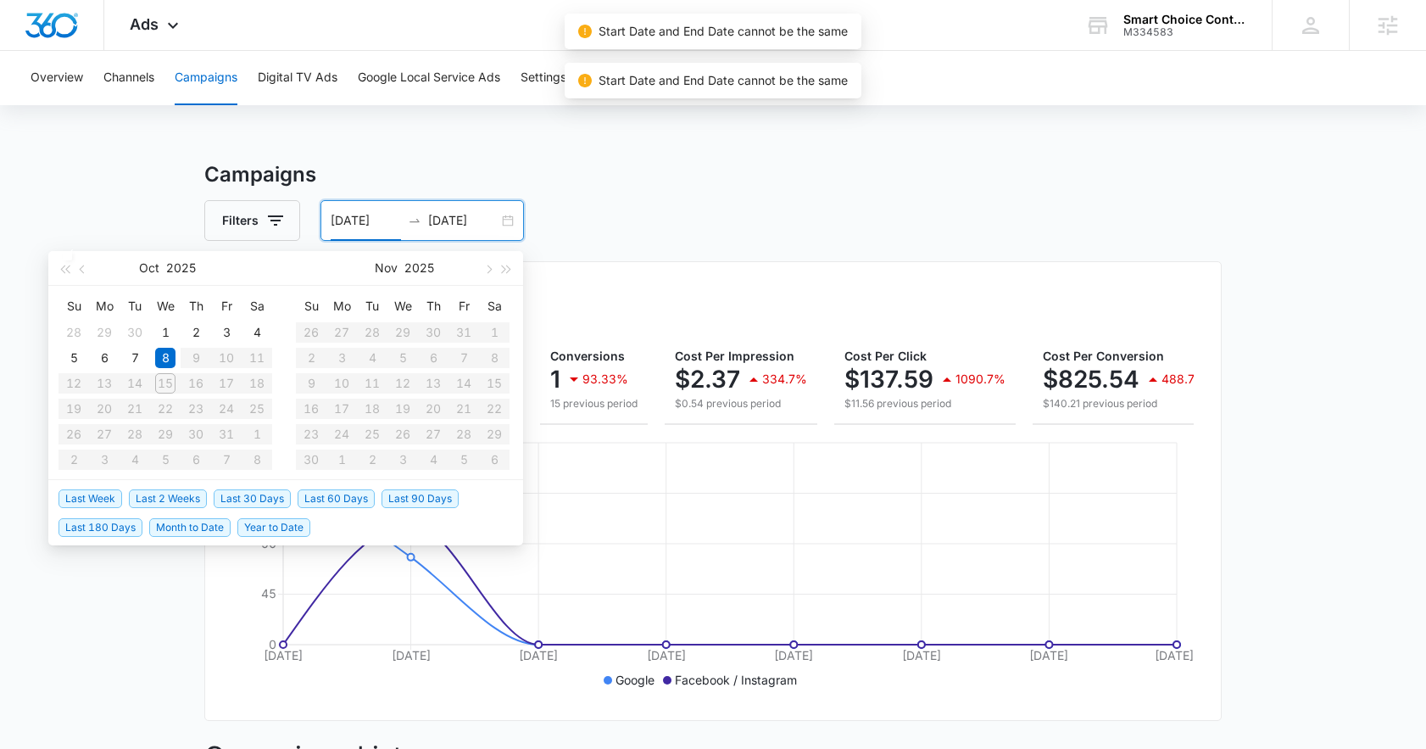
type input "[DATE]"
click at [792, 190] on div "Campaigns Filters 10/08/2025 10/15/2025 Overall Results Impressions 349 90.97% …" at bounding box center [712, 728] width 1017 height 1138
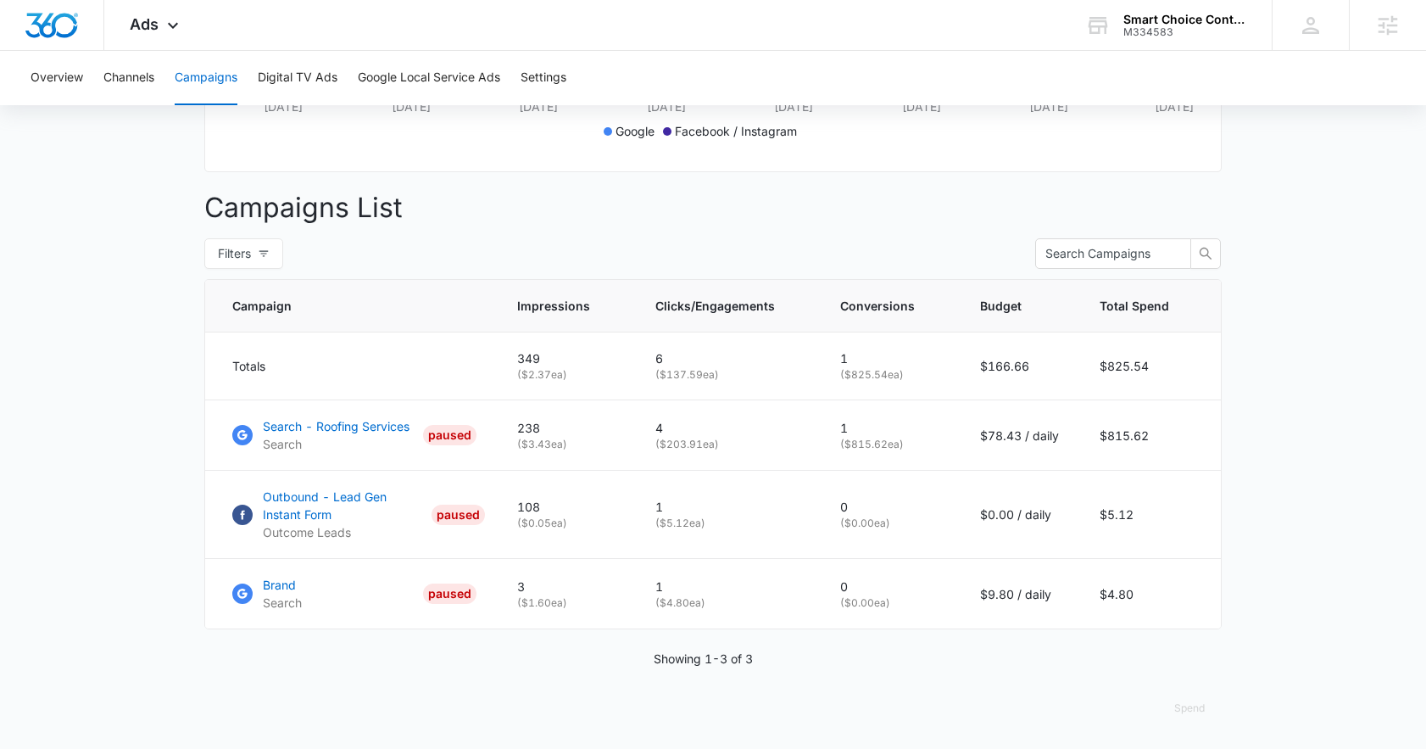
scroll to position [561, 0]
click at [329, 434] on p "Search - Roofing Services" at bounding box center [336, 426] width 147 height 18
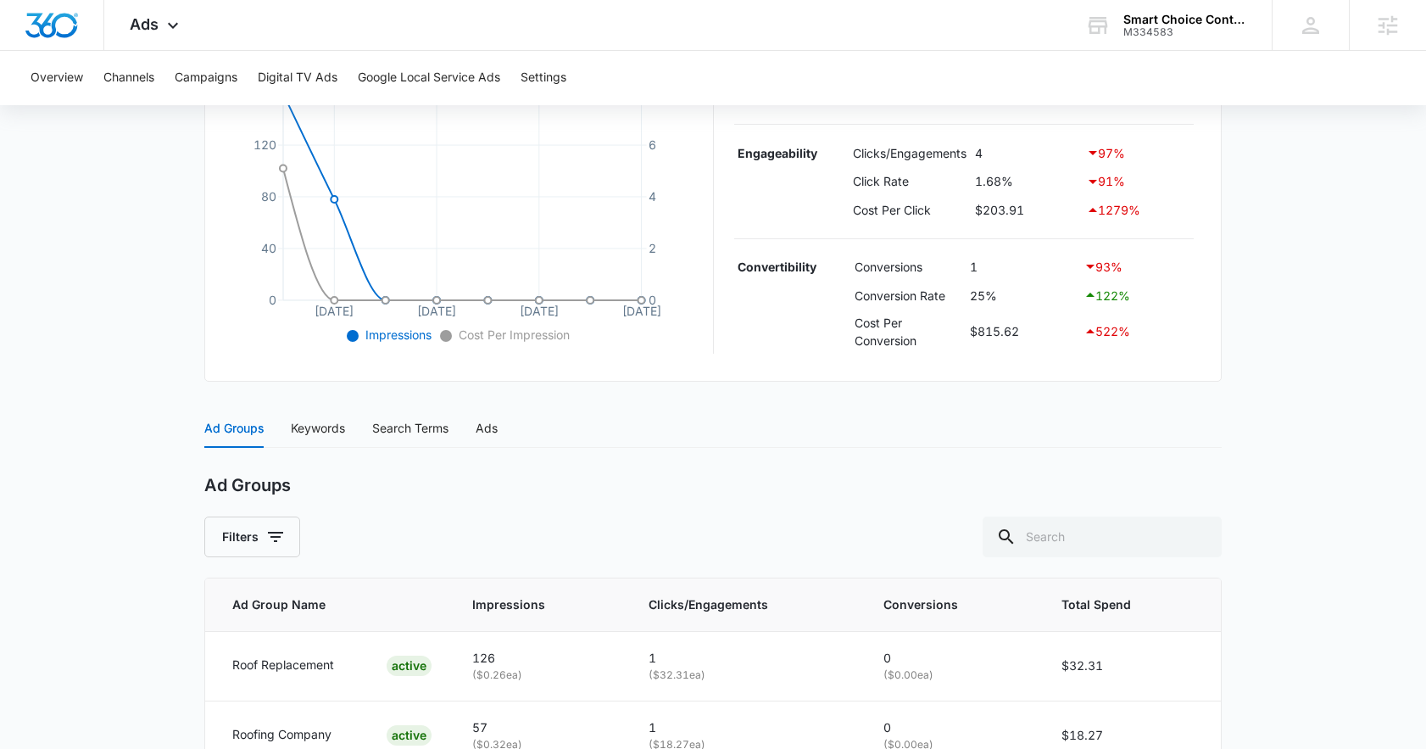
scroll to position [571, 0]
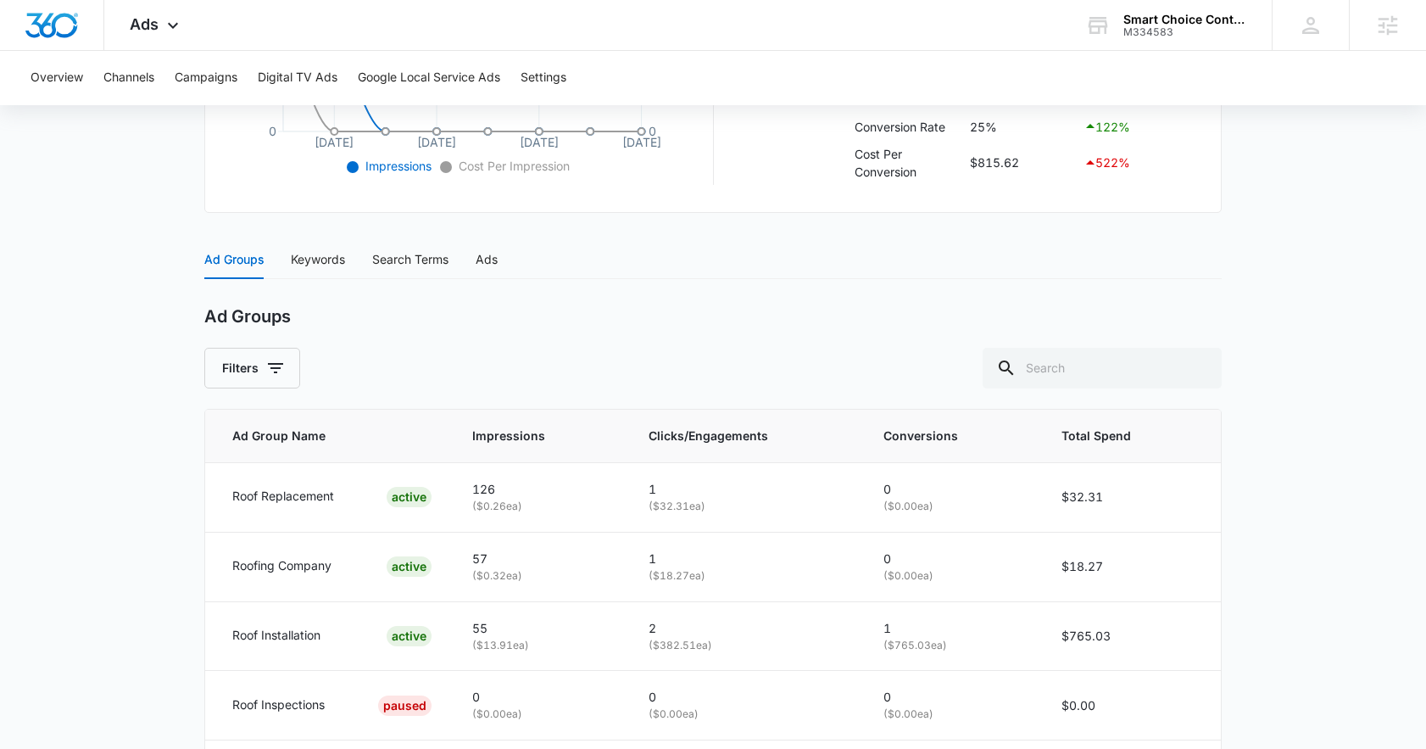
click at [409, 273] on div "Search Terms" at bounding box center [410, 259] width 76 height 39
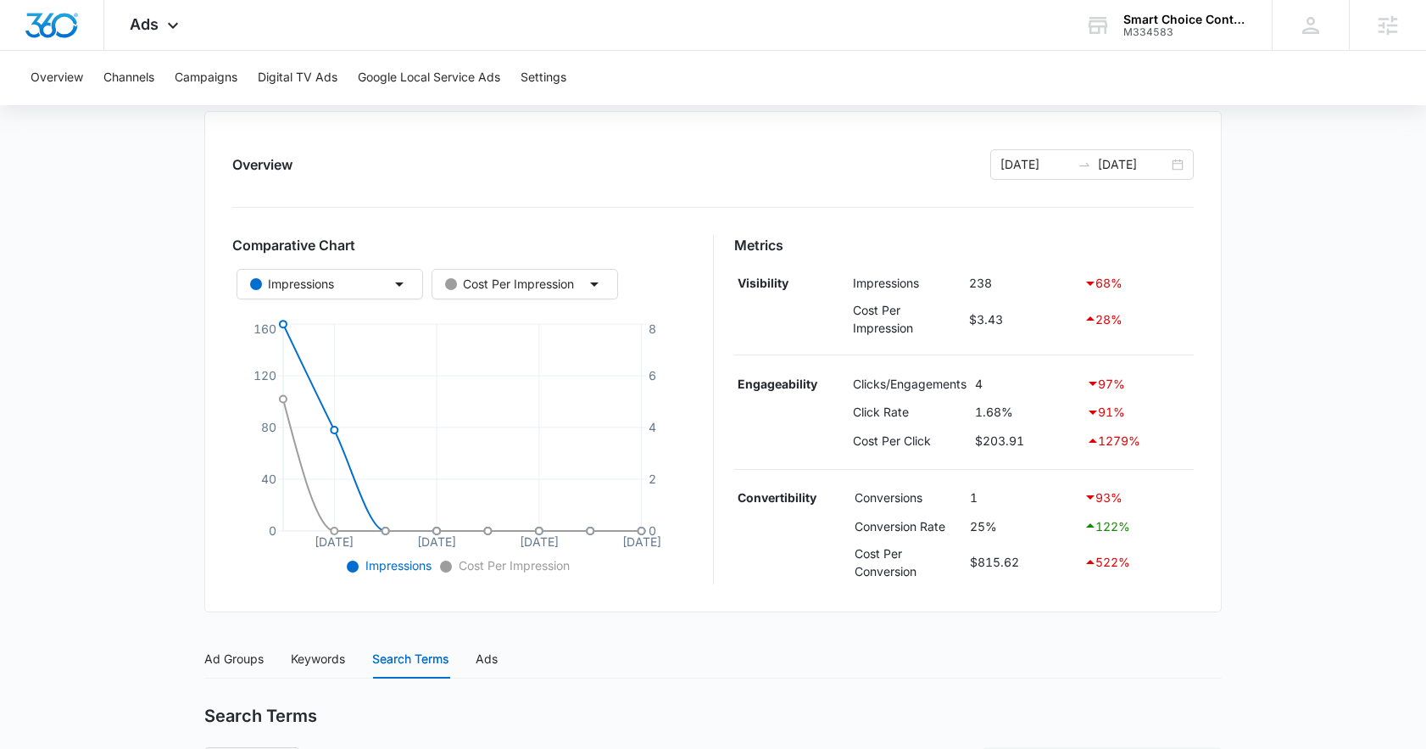
scroll to position [0, 0]
